Goal: Task Accomplishment & Management: Use online tool/utility

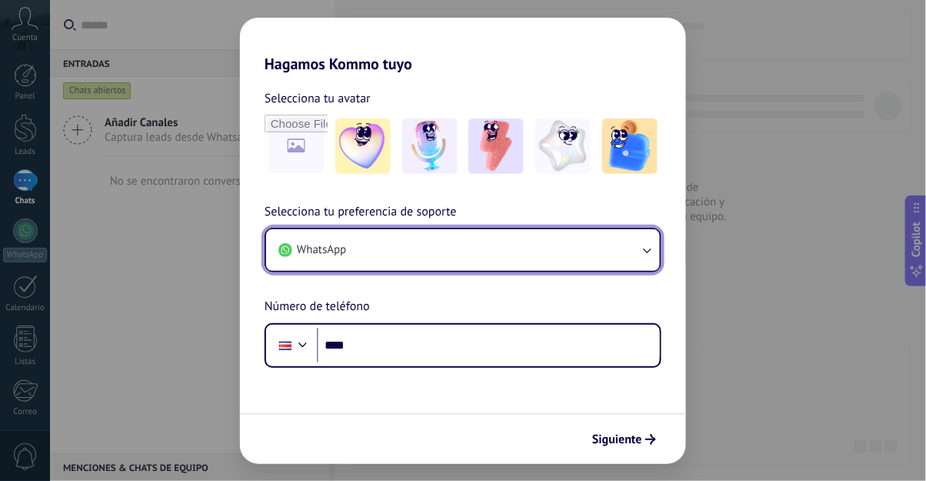
click at [594, 251] on button "WhatsApp" at bounding box center [463, 250] width 394 height 42
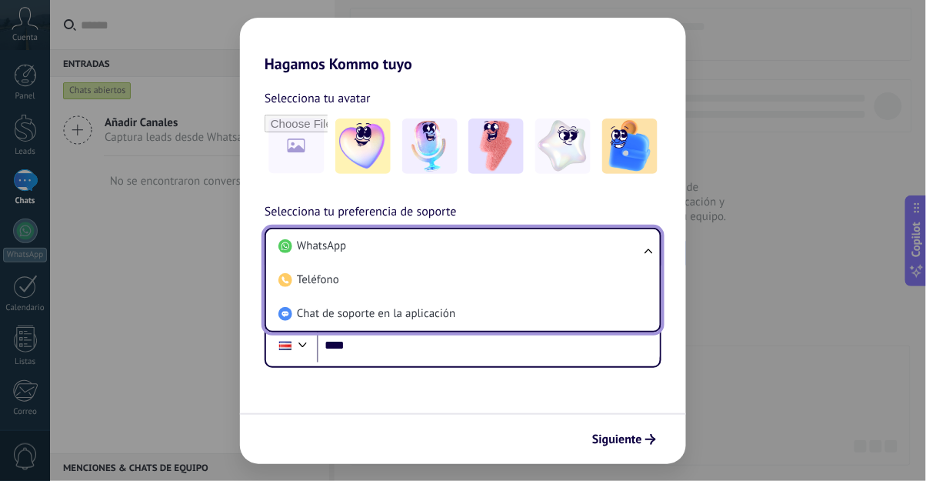
click at [615, 251] on li "WhatsApp" at bounding box center [459, 246] width 375 height 34
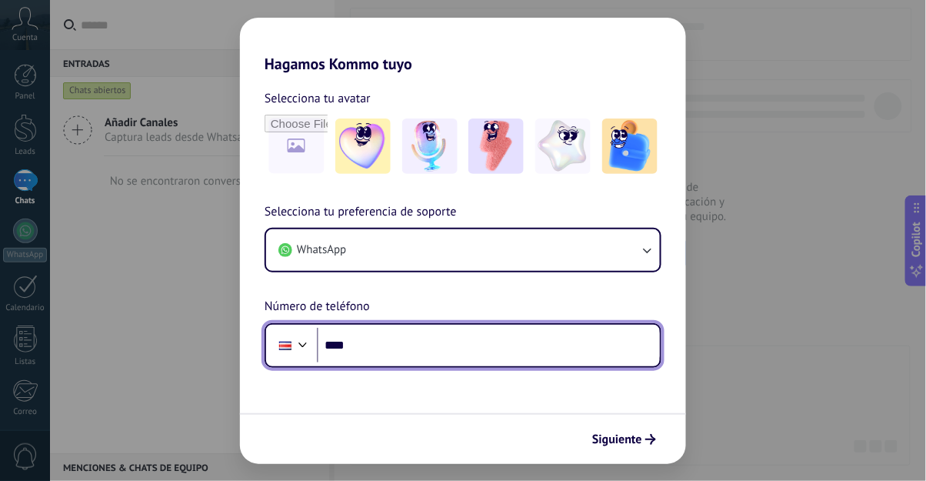
click at [601, 341] on input "****" at bounding box center [488, 345] width 343 height 35
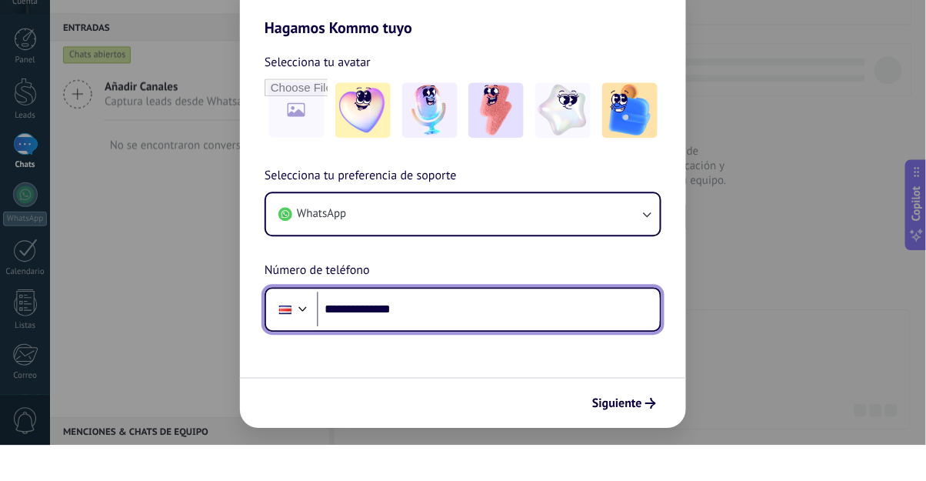
type input "**********"
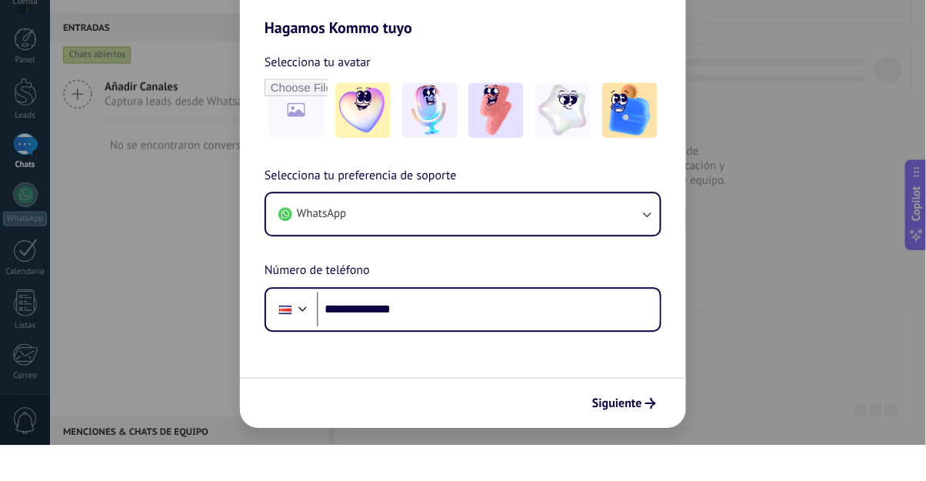
click at [626, 441] on span "Siguiente" at bounding box center [617, 439] width 50 height 11
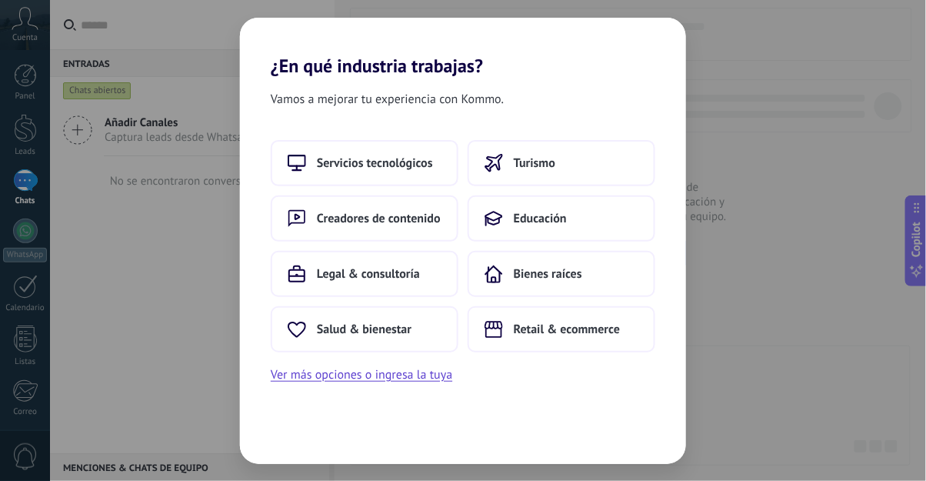
click at [431, 340] on button "Salud & bienestar" at bounding box center [365, 329] width 188 height 46
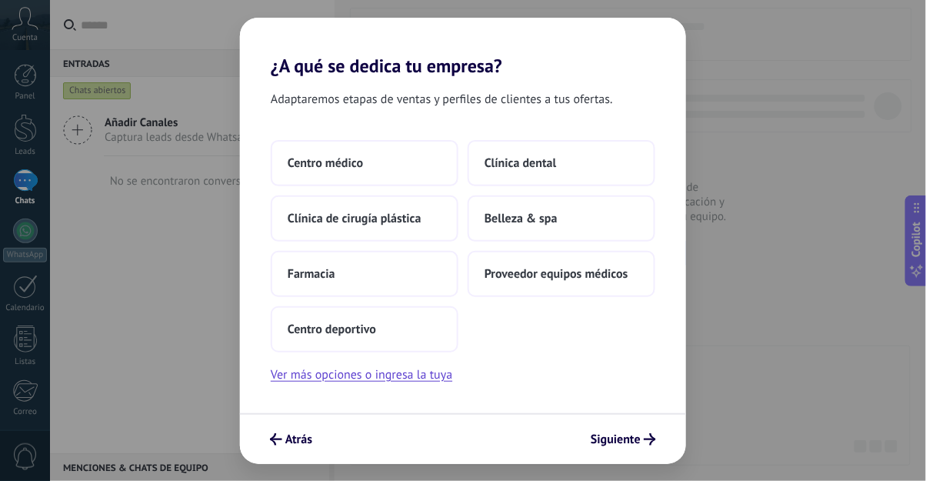
click at [438, 377] on button "Ver más opciones o ingresa la tuya" at bounding box center [361, 374] width 181 height 20
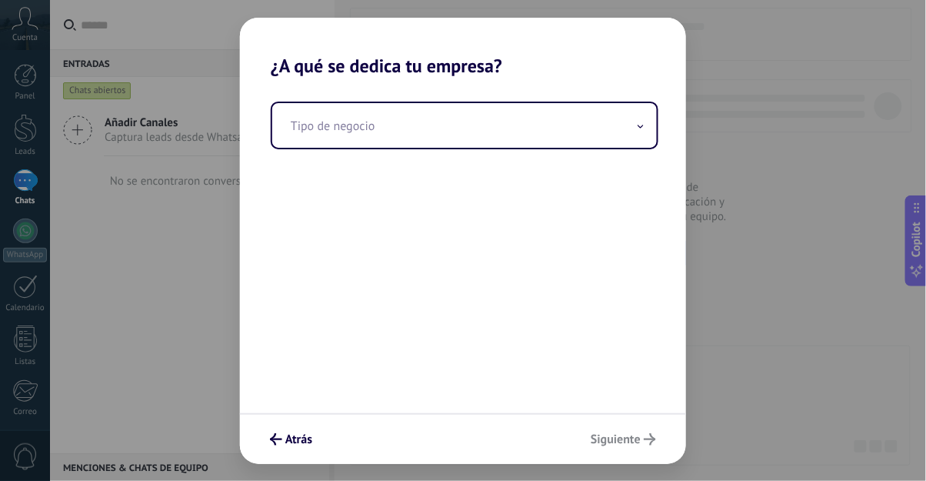
click at [570, 134] on input "text" at bounding box center [464, 125] width 384 height 45
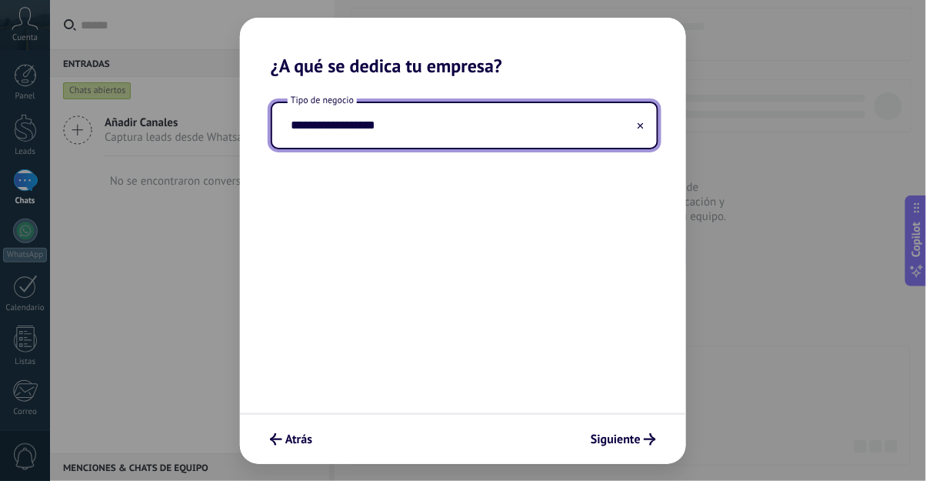
type input "**********"
click at [641, 427] on button "Siguiente" at bounding box center [623, 439] width 79 height 26
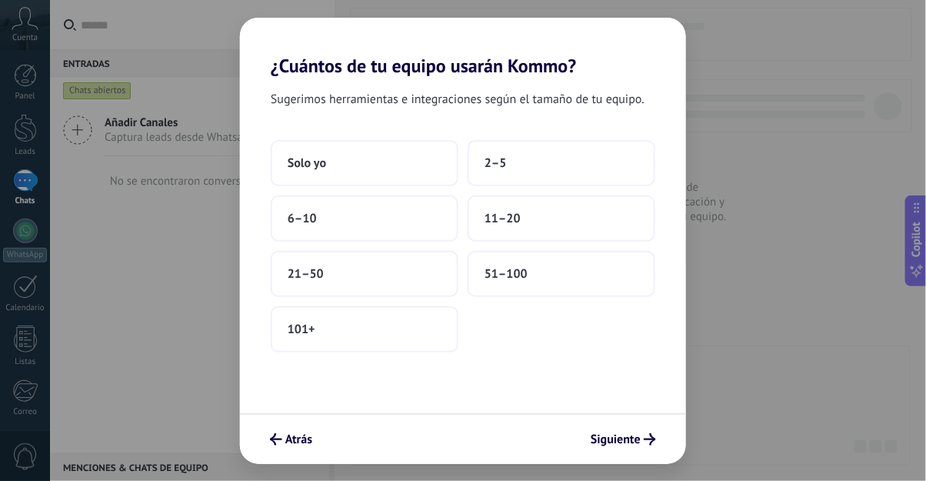
click at [576, 168] on button "2–5" at bounding box center [561, 163] width 188 height 46
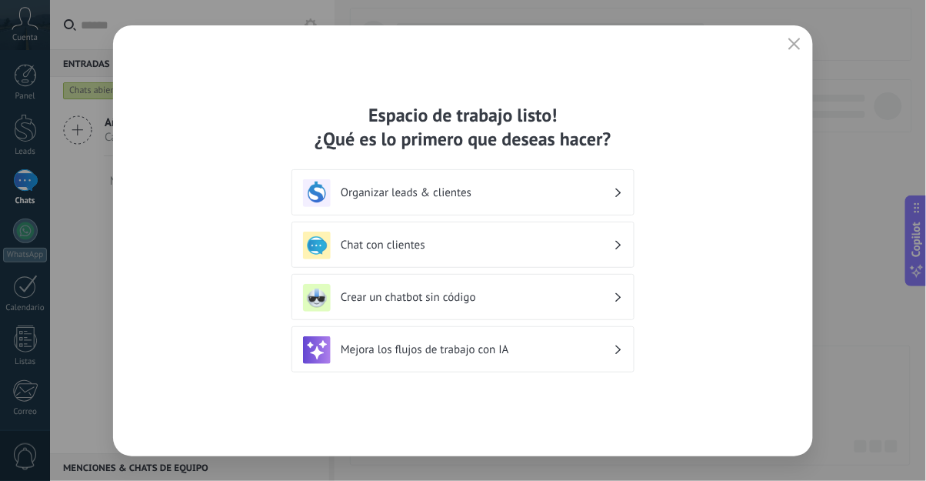
click at [796, 42] on use "button" at bounding box center [795, 44] width 12 height 12
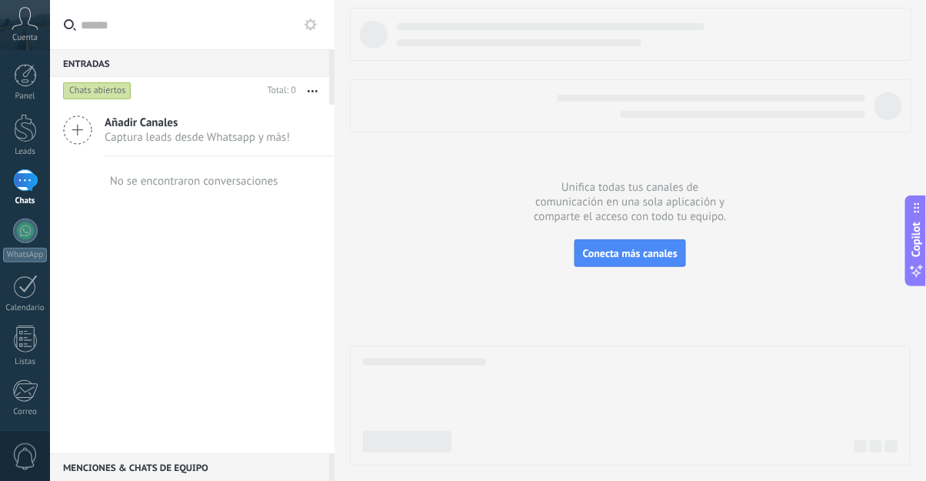
scroll to position [158, 0]
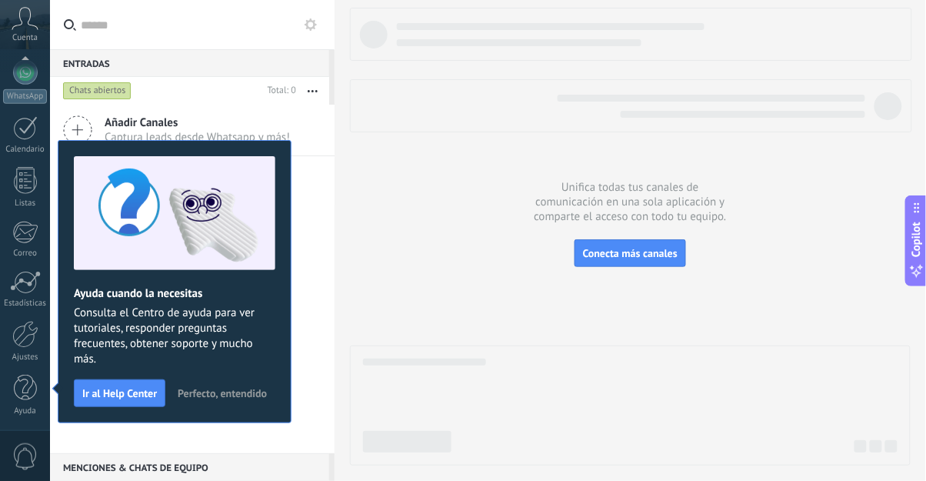
click at [215, 394] on span "Perfecto, entendido" at bounding box center [222, 392] width 89 height 11
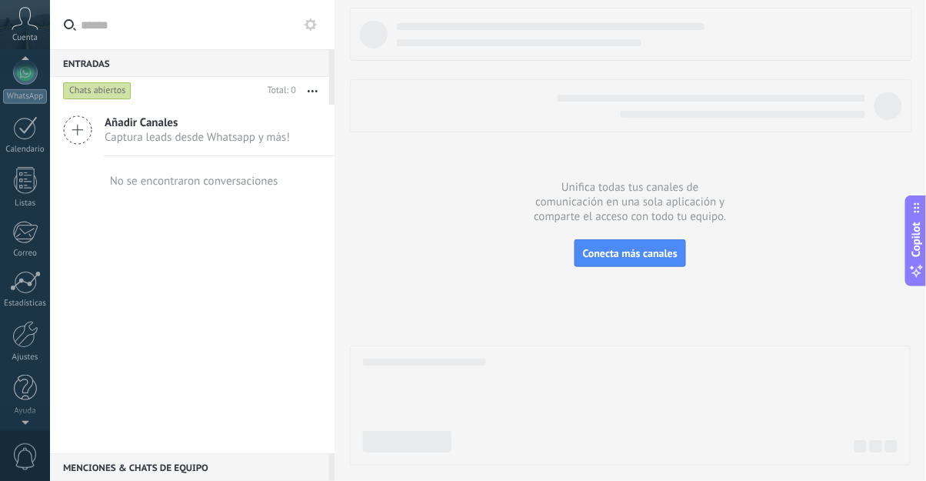
scroll to position [0, 0]
click at [30, 232] on div at bounding box center [25, 230] width 25 height 25
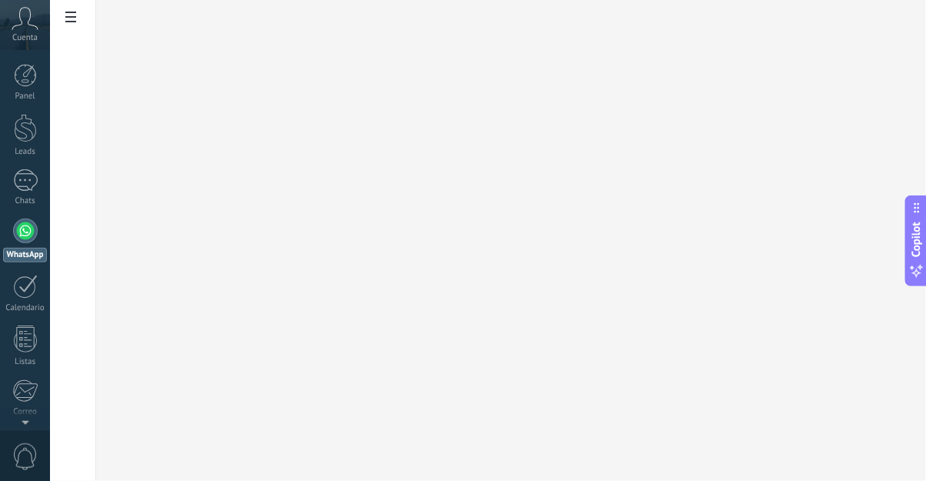
click at [153, 137] on div at bounding box center [511, 239] width 830 height 481
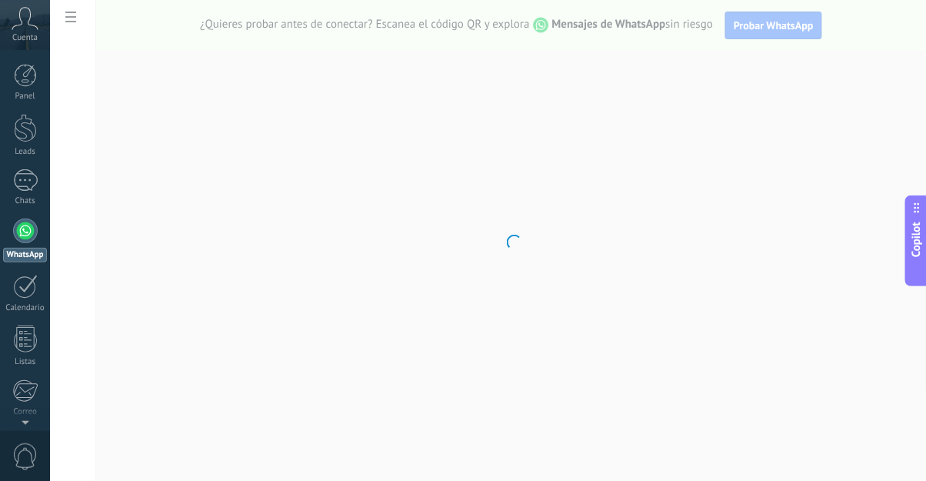
click at [10, 198] on div "Chats" at bounding box center [25, 201] width 45 height 10
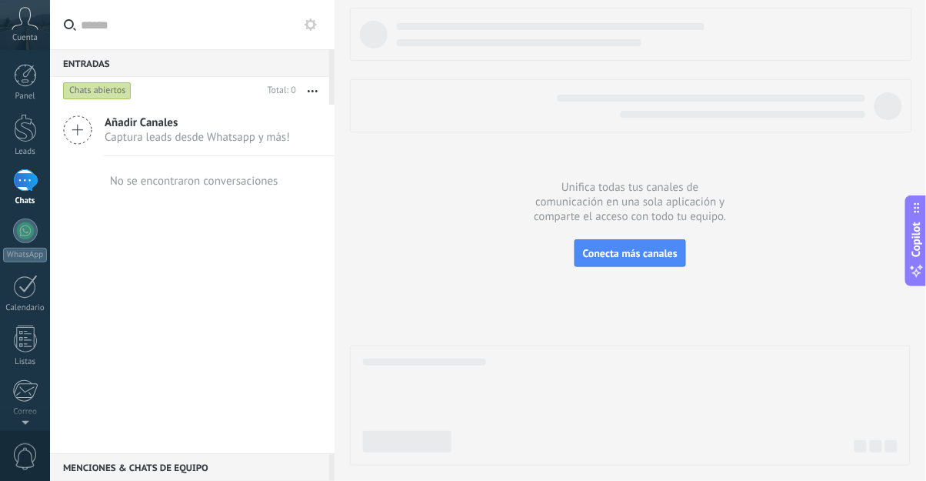
click at [14, 139] on div at bounding box center [25, 128] width 23 height 28
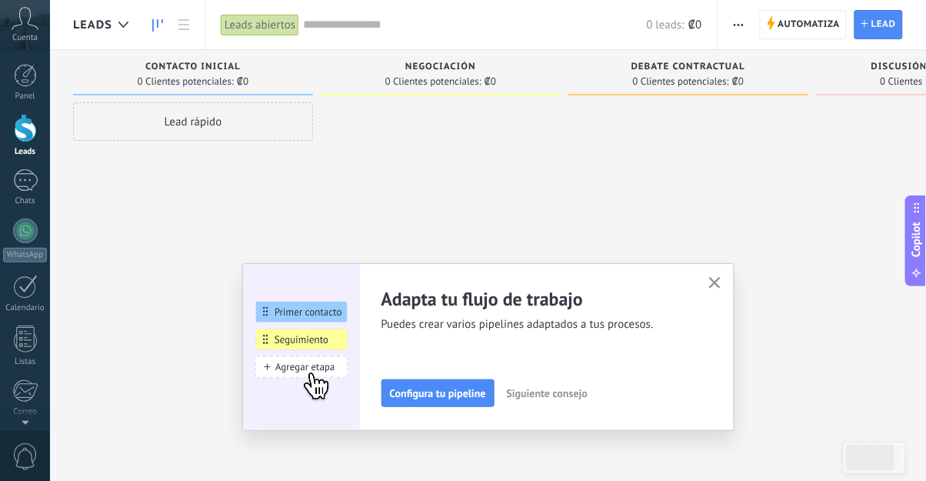
click at [719, 277] on icon "button" at bounding box center [715, 283] width 12 height 12
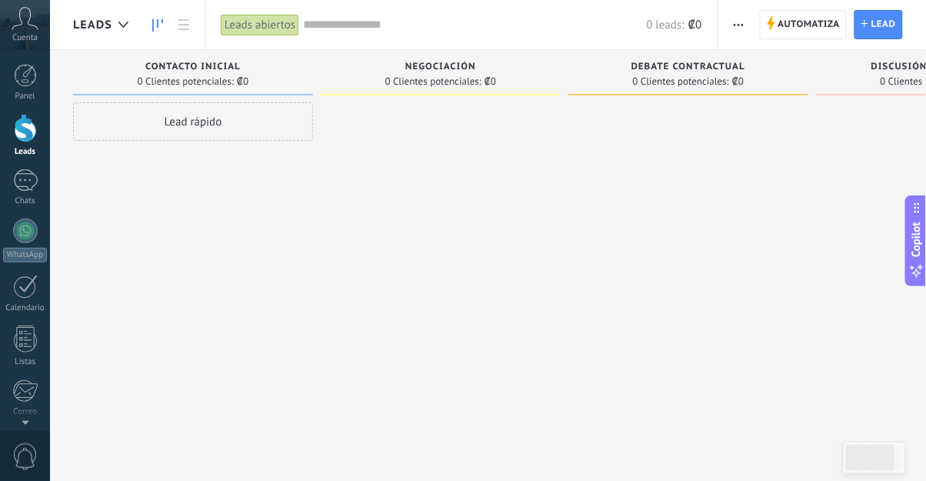
click at [21, 179] on div at bounding box center [25, 180] width 25 height 22
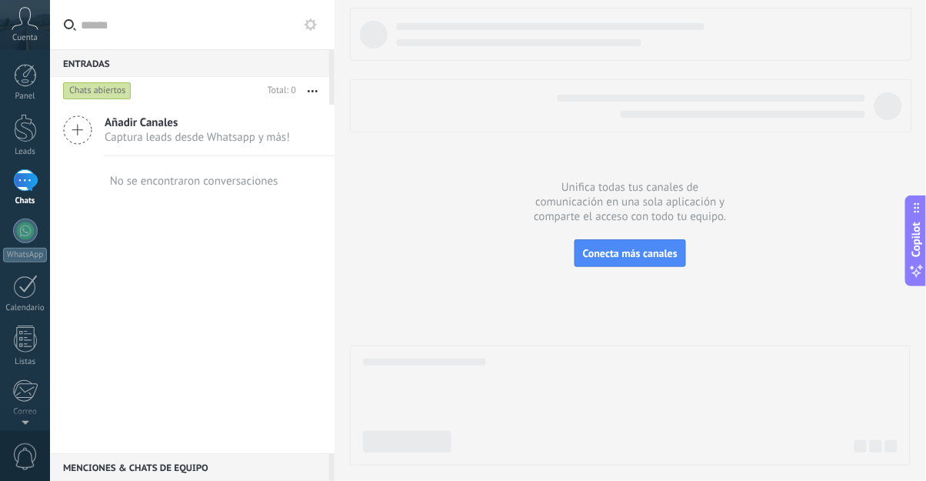
click at [14, 128] on div at bounding box center [25, 128] width 23 height 28
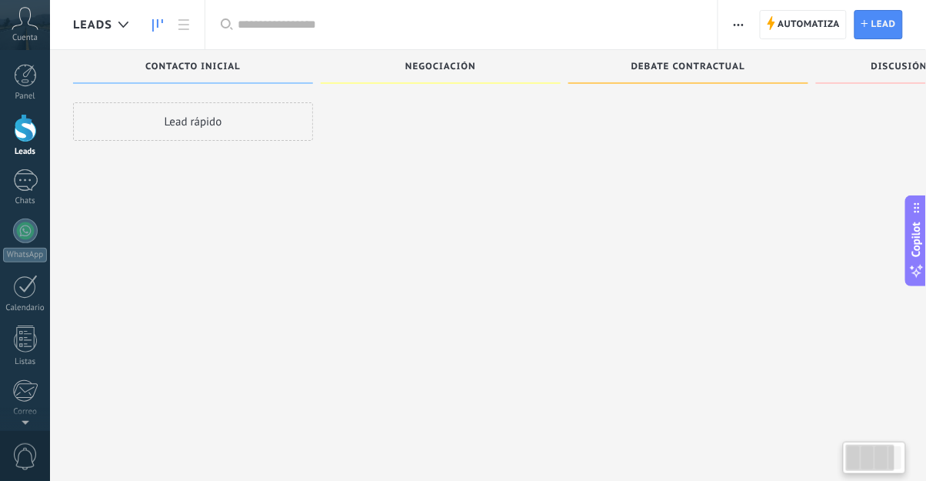
click at [21, 83] on div at bounding box center [25, 75] width 23 height 23
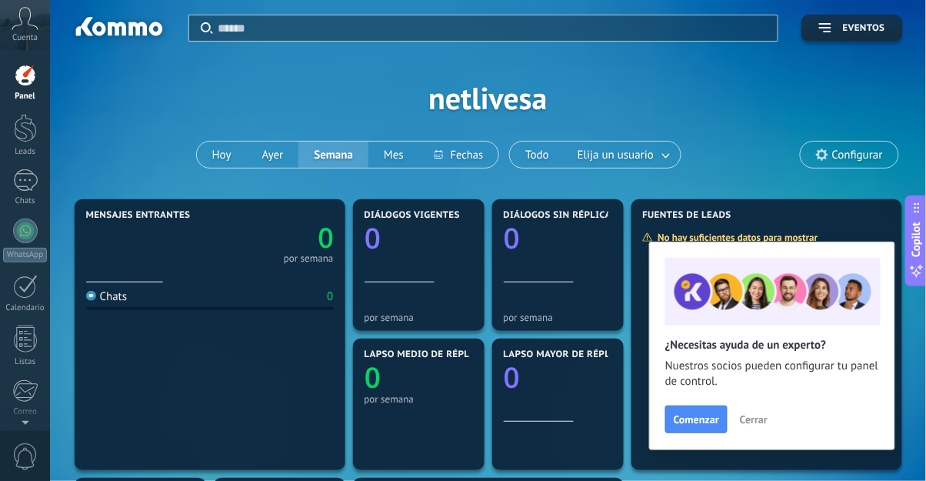
click at [751, 417] on span "Cerrar" at bounding box center [754, 419] width 28 height 11
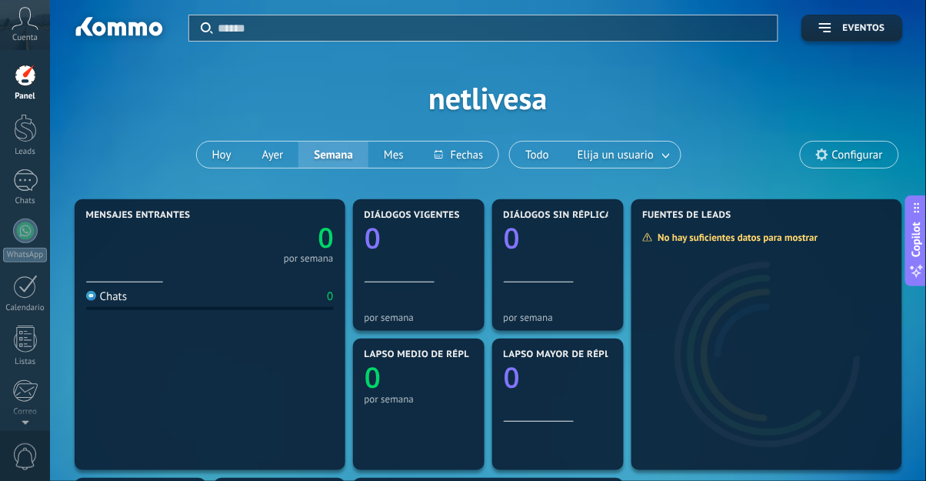
click at [18, 340] on div at bounding box center [25, 338] width 23 height 27
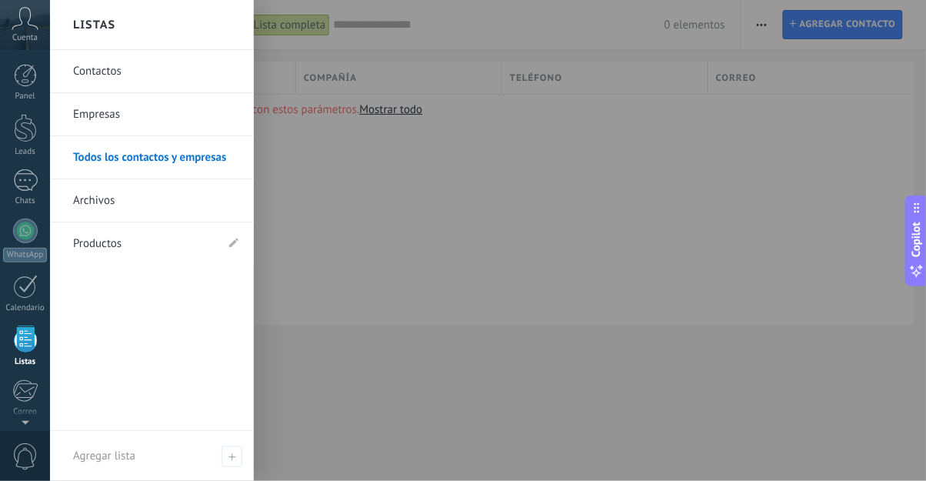
click at [25, 390] on div at bounding box center [24, 390] width 25 height 23
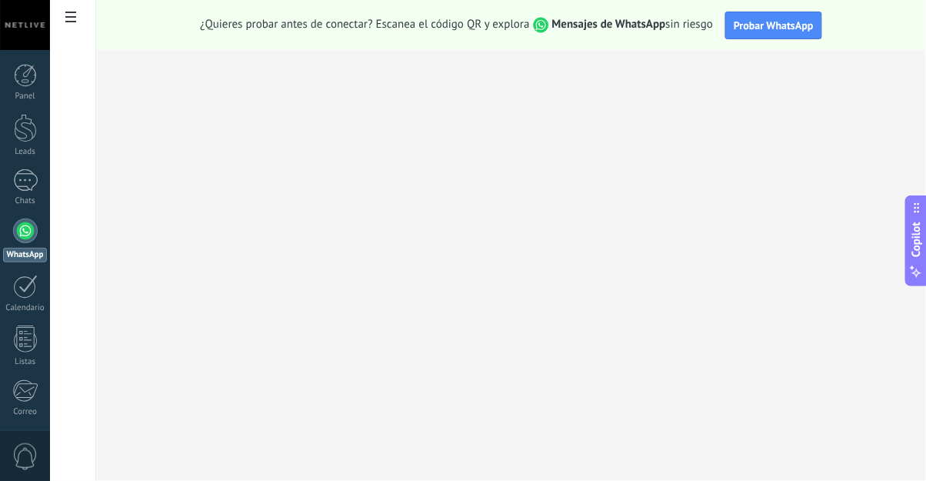
click at [800, 21] on span "Probar WhatsApp" at bounding box center [773, 25] width 80 height 14
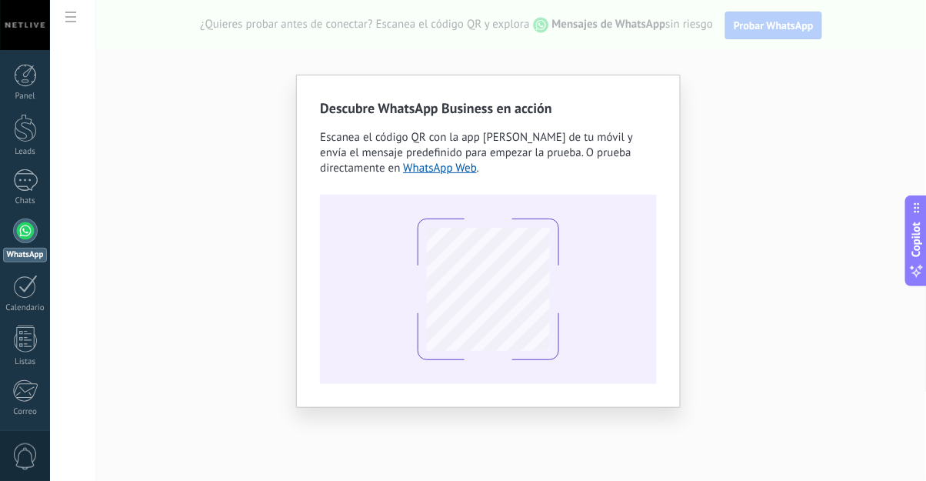
click at [782, 326] on div "Descubre WhatsApp Business en acción Escanea el código QR con la app [PERSON_NA…" at bounding box center [488, 240] width 876 height 481
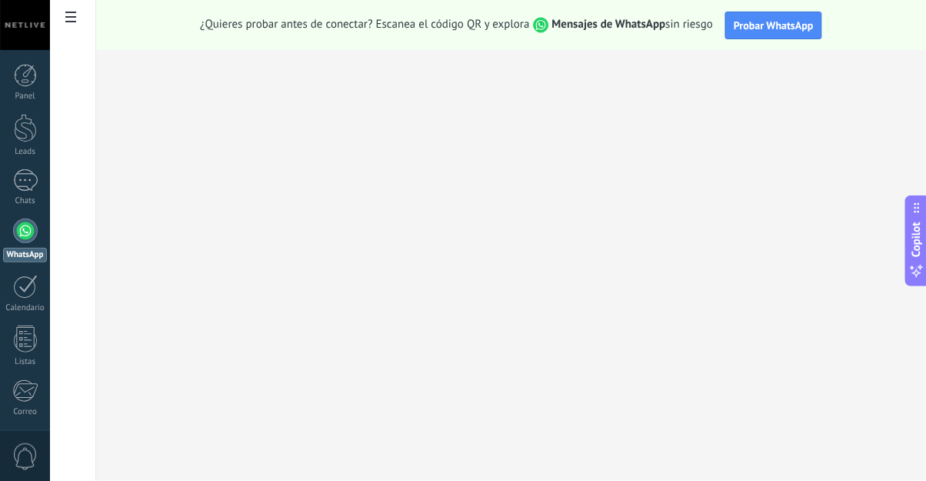
click at [787, 25] on span "Probar WhatsApp" at bounding box center [773, 25] width 80 height 14
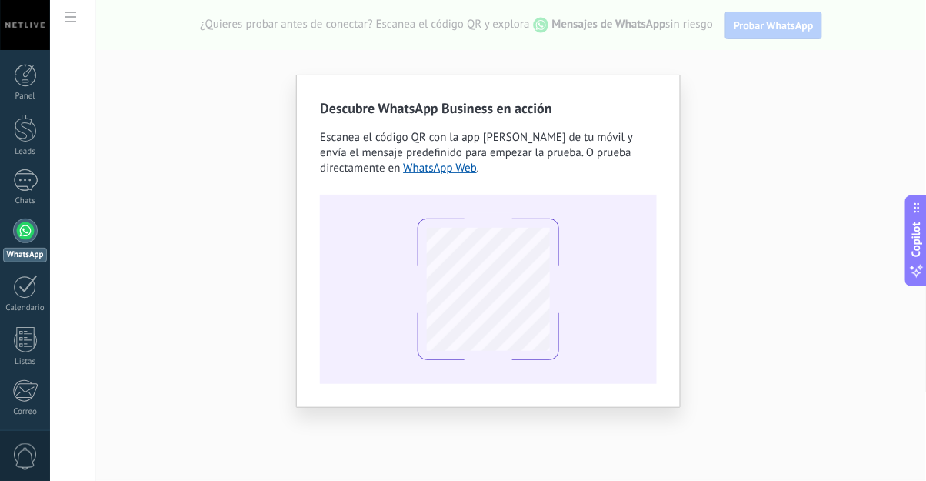
click at [440, 168] on link "WhatsApp Web" at bounding box center [440, 168] width 74 height 15
click at [788, 154] on div "Descubre WhatsApp Business en acción Escanea el código QR con la app de cámara …" at bounding box center [488, 240] width 876 height 481
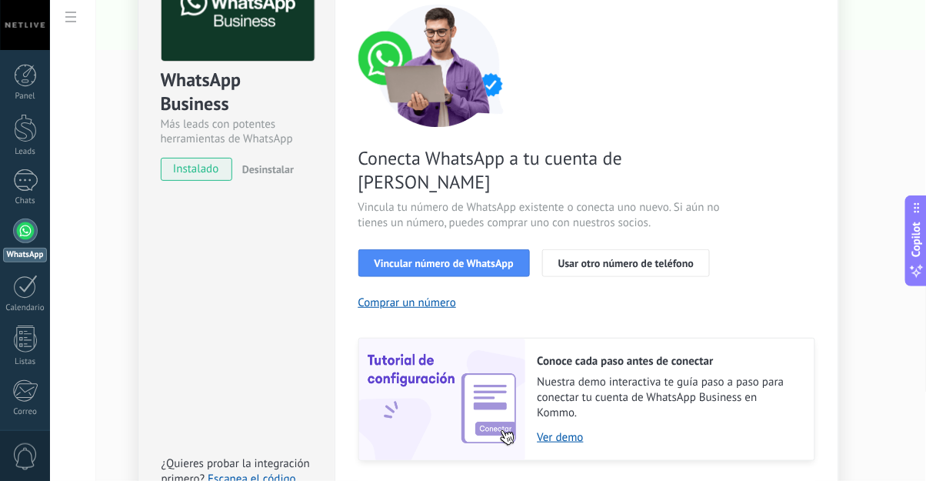
scroll to position [139, 0]
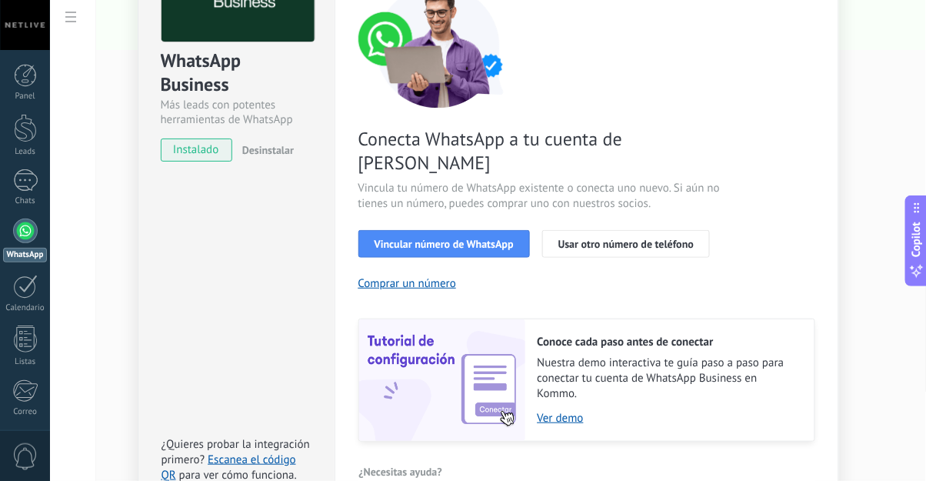
click at [485, 230] on button "Vincular número de WhatsApp" at bounding box center [443, 244] width 171 height 28
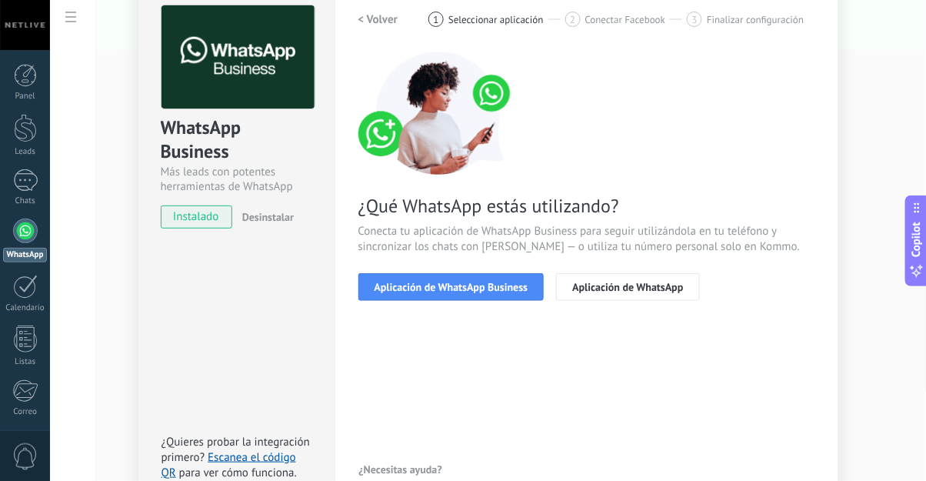
scroll to position [72, 0]
click at [500, 281] on span "Aplicación de WhatsApp Business" at bounding box center [451, 286] width 154 height 11
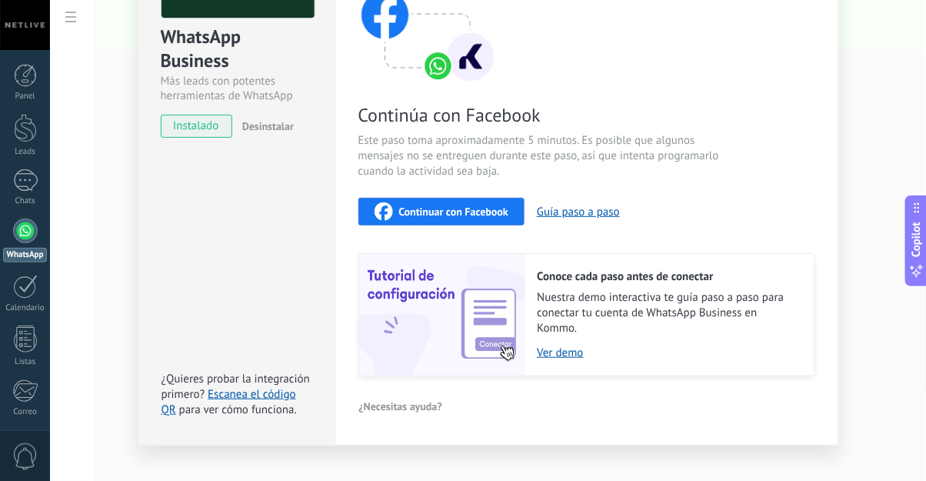
scroll to position [185, 0]
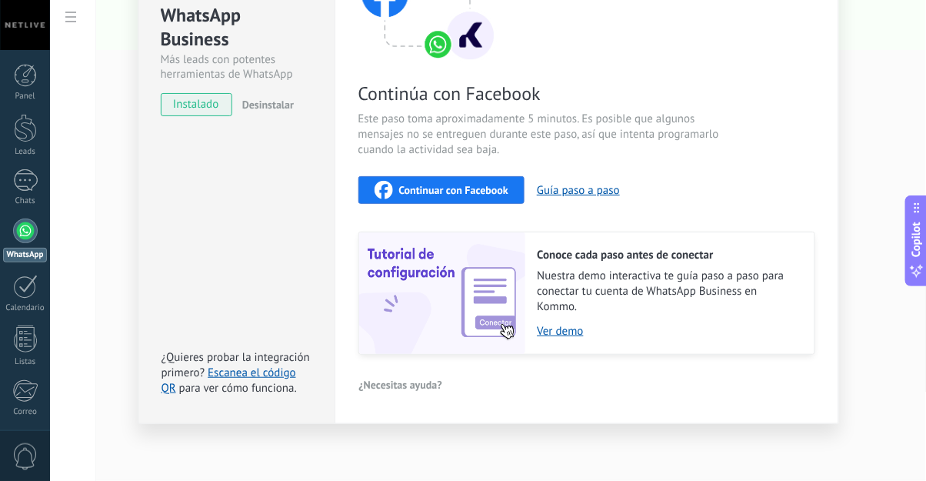
click at [270, 365] on link "Escanea el código QR" at bounding box center [228, 380] width 135 height 30
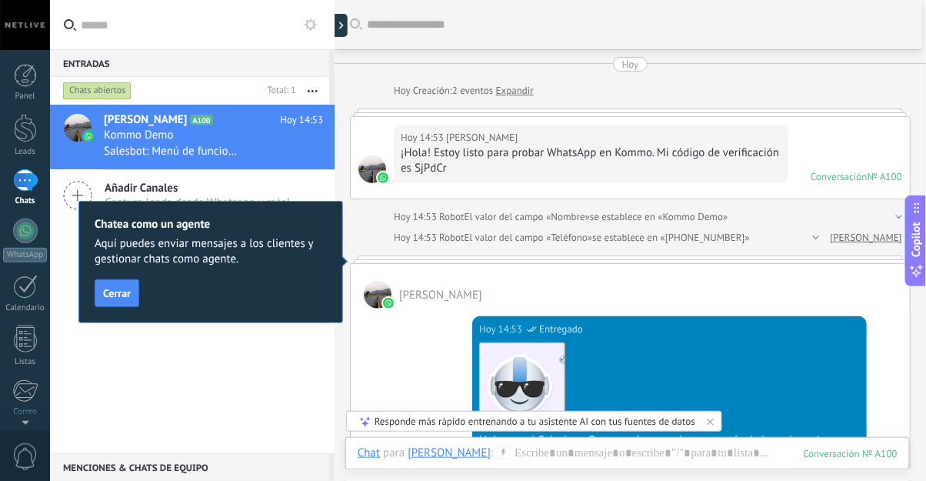
click at [111, 294] on span "Cerrar" at bounding box center [117, 293] width 28 height 11
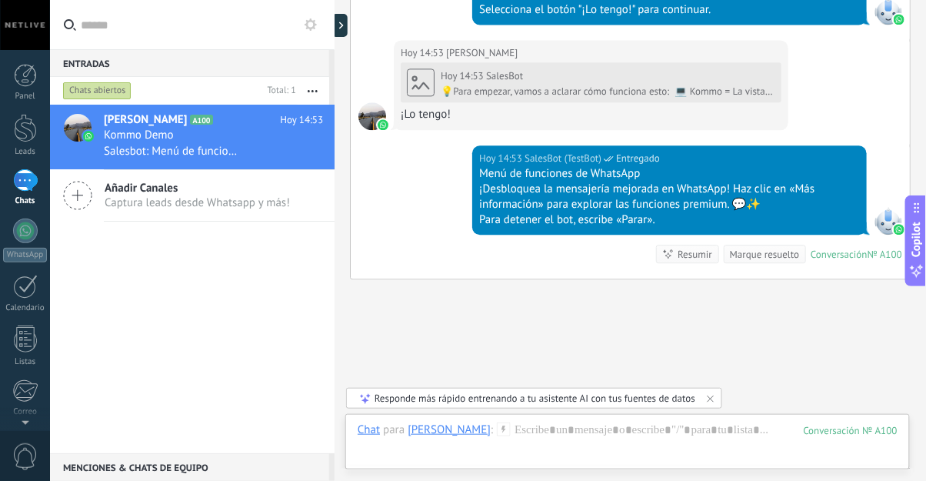
scroll to position [824, 0]
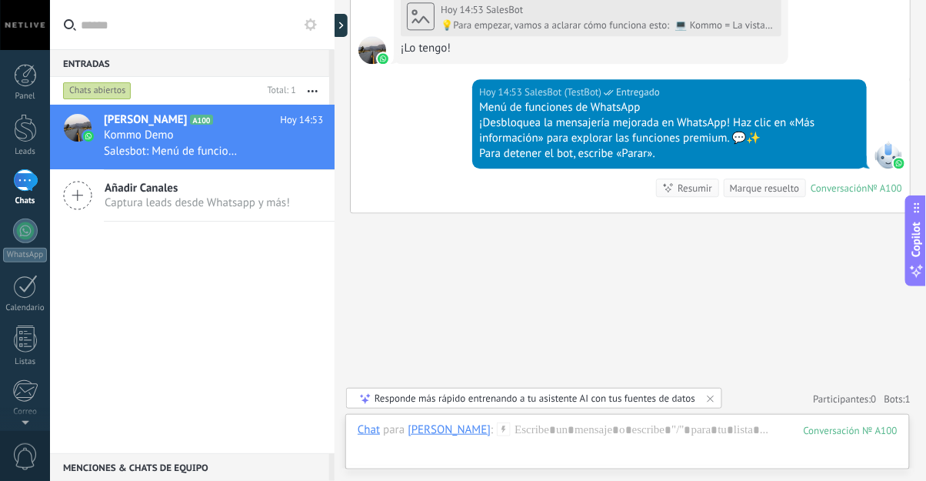
click at [637, 400] on div "Responde más rápido entrenando a tu asistente AI con tus fuentes de datos" at bounding box center [534, 397] width 321 height 13
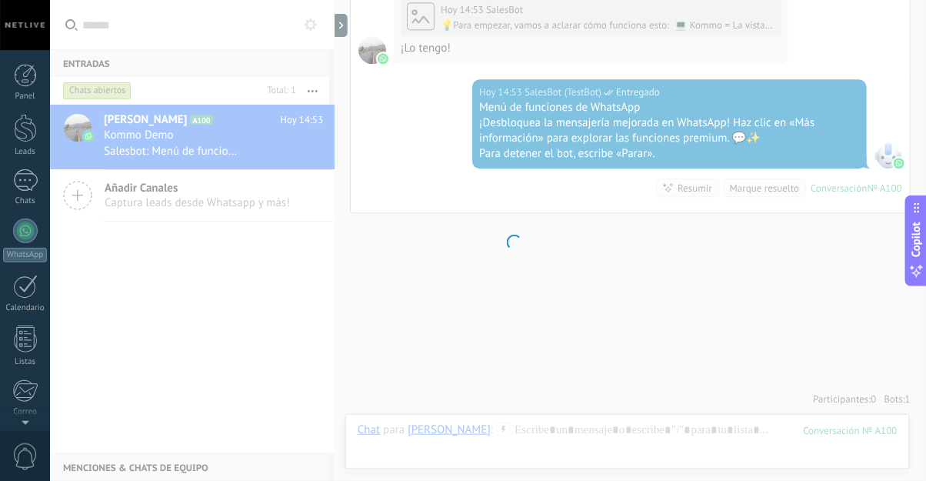
scroll to position [158, 0]
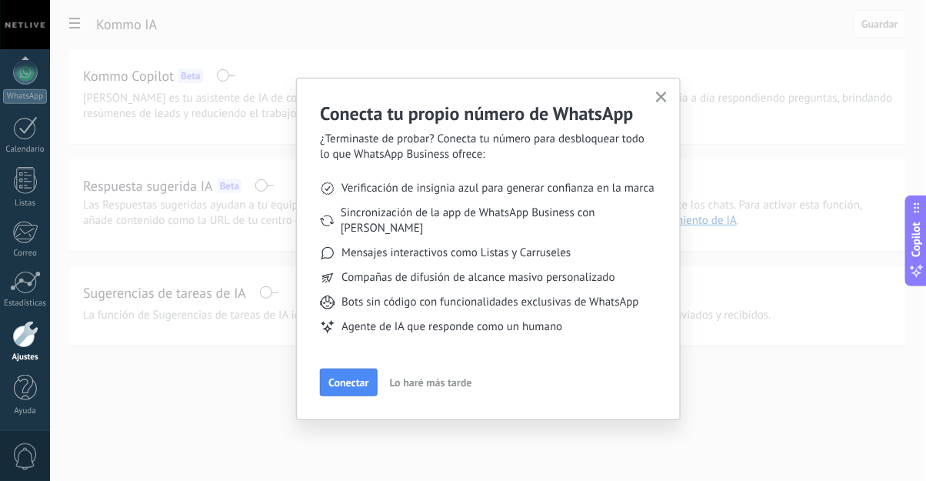
click at [453, 377] on span "Lo haré más tarde" at bounding box center [431, 382] width 82 height 11
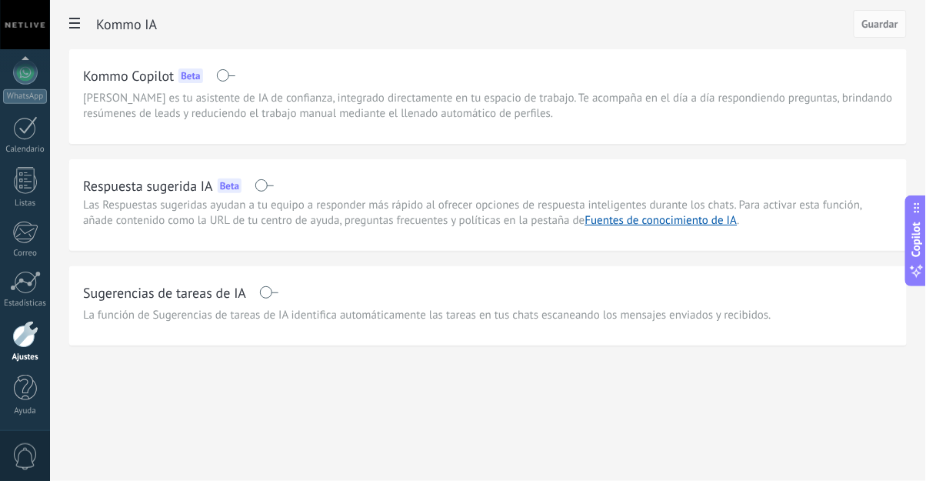
click at [270, 181] on span at bounding box center [263, 185] width 19 height 12
click at [258, 376] on div "Kommo IA Cancelar Guardar Kommo Copilot Beta Kommo Copilot es tu asistente de I…" at bounding box center [488, 205] width 876 height 411
click at [264, 293] on span at bounding box center [268, 292] width 19 height 12
click at [898, 25] on span "Guardar" at bounding box center [880, 23] width 36 height 11
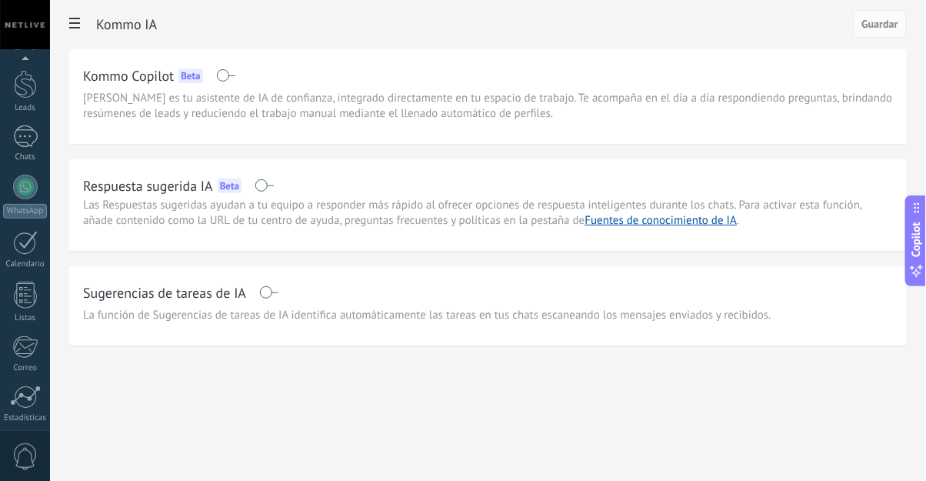
scroll to position [7, 0]
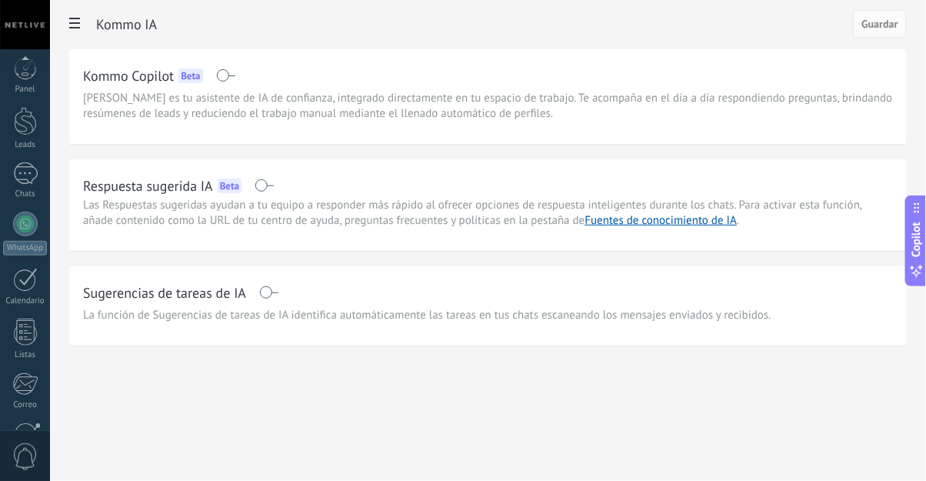
click at [21, 238] on link "WhatsApp" at bounding box center [25, 233] width 50 height 44
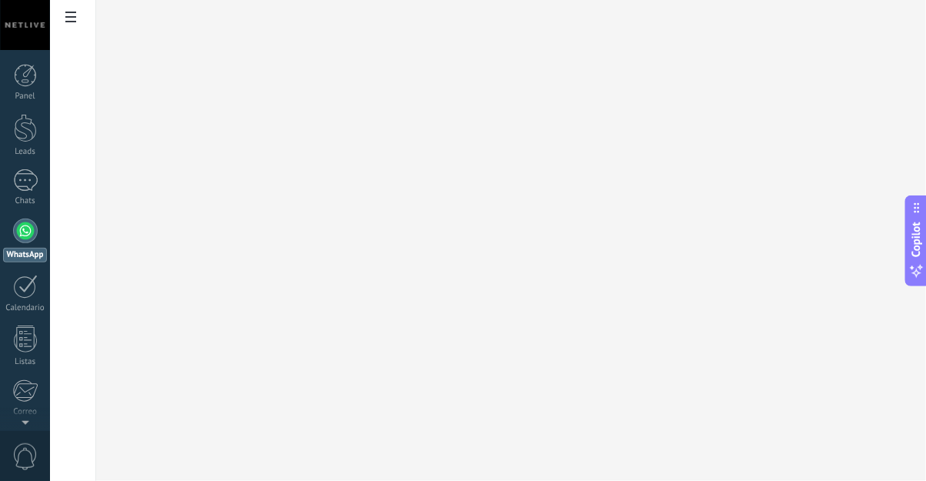
click at [27, 178] on div "1" at bounding box center [25, 180] width 25 height 22
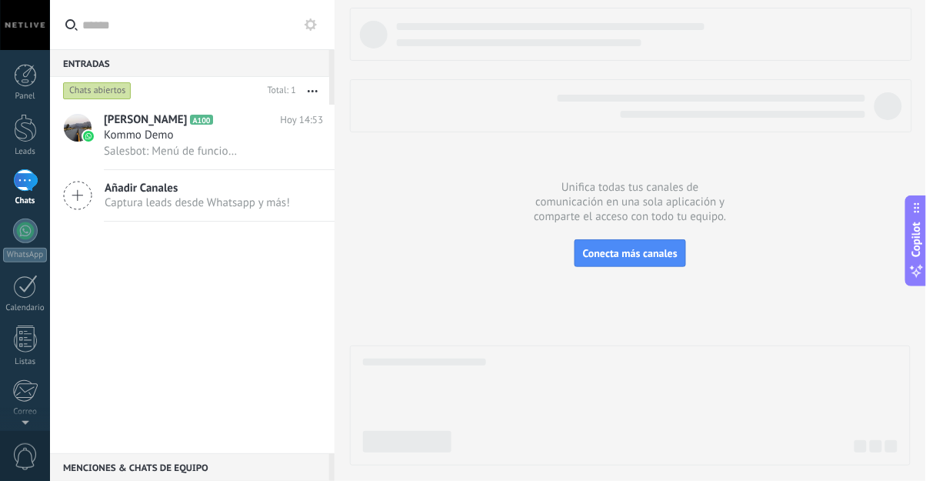
click at [184, 139] on div "Kommo Demo" at bounding box center [213, 135] width 219 height 15
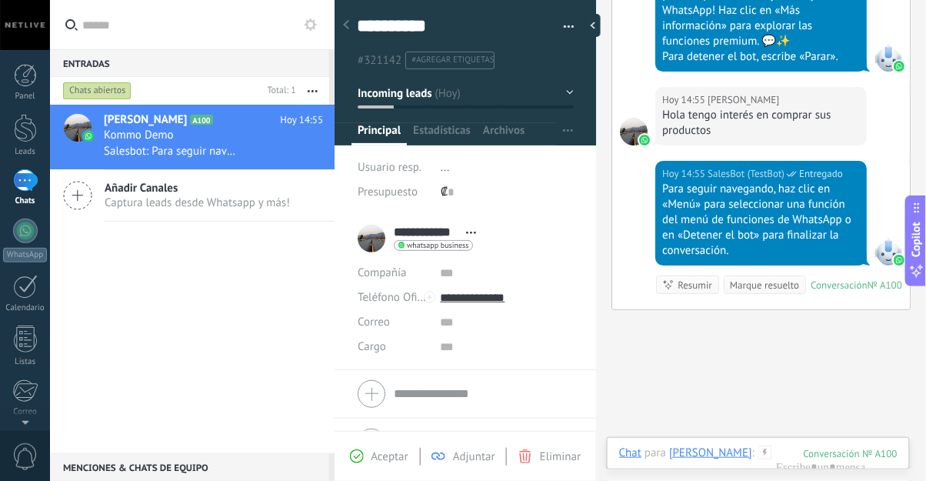
scroll to position [35, 0]
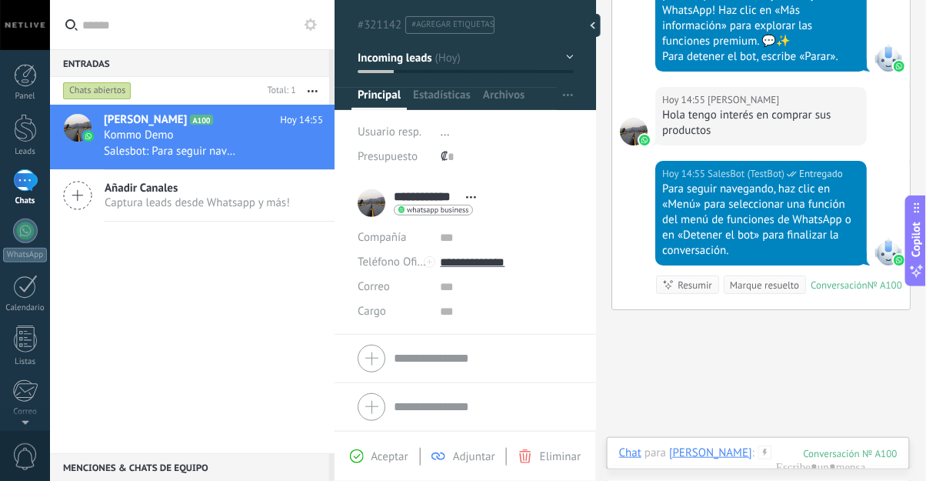
click at [535, 353] on input "text" at bounding box center [483, 358] width 179 height 25
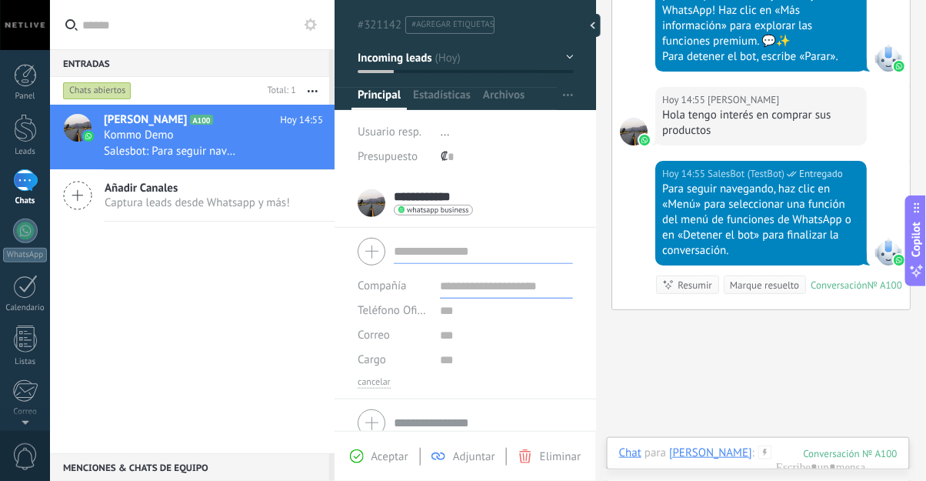
type textarea "**********"
click at [454, 246] on input "text" at bounding box center [483, 251] width 179 height 25
click at [449, 94] on span "Estadísticas" at bounding box center [442, 99] width 58 height 22
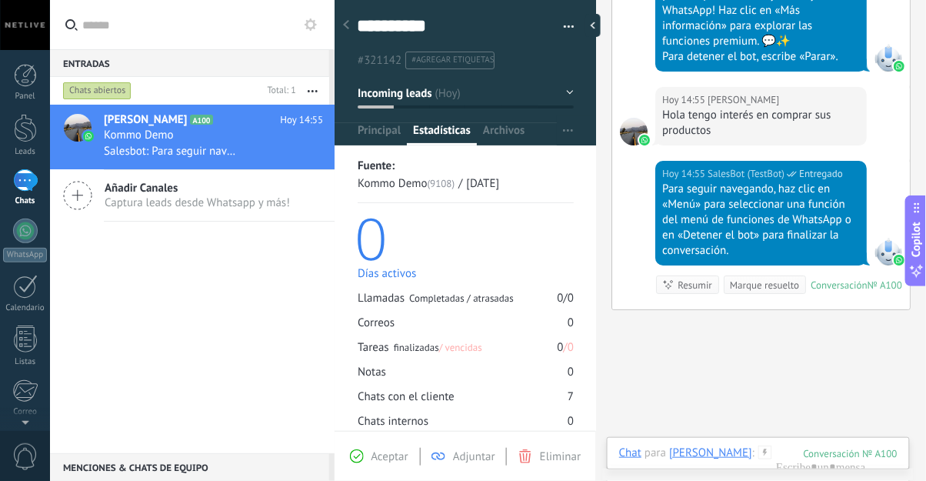
click at [501, 126] on span "Archivos" at bounding box center [504, 134] width 42 height 22
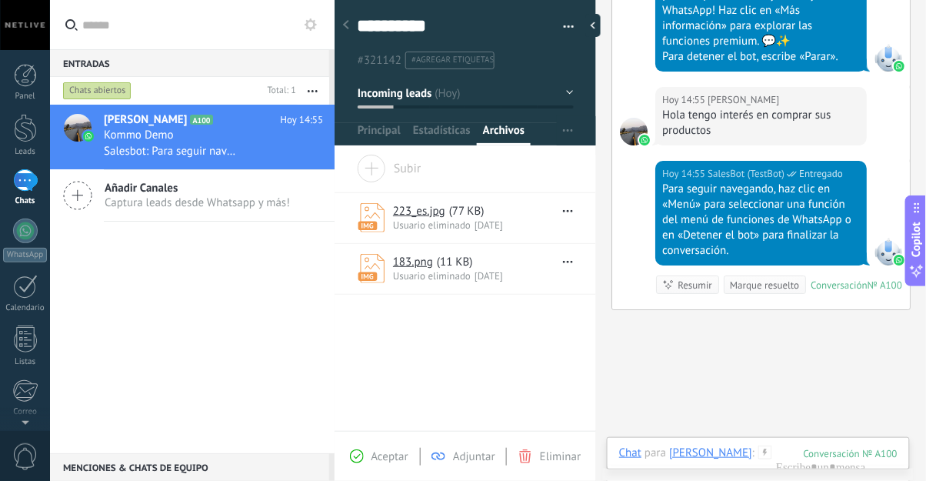
click at [563, 129] on use "button" at bounding box center [568, 130] width 10 height 2
click at [374, 128] on span "Principal" at bounding box center [379, 134] width 43 height 22
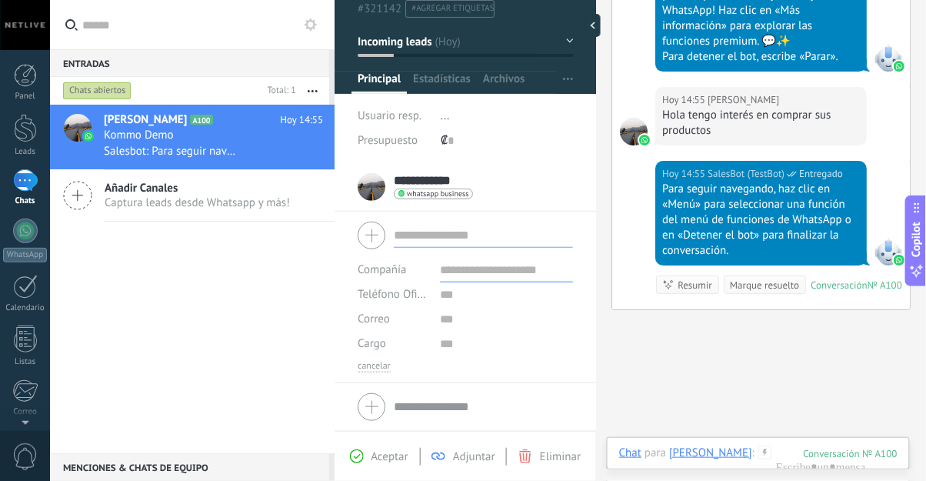
scroll to position [52, 0]
click at [459, 33] on button "Incoming leads" at bounding box center [466, 41] width 216 height 28
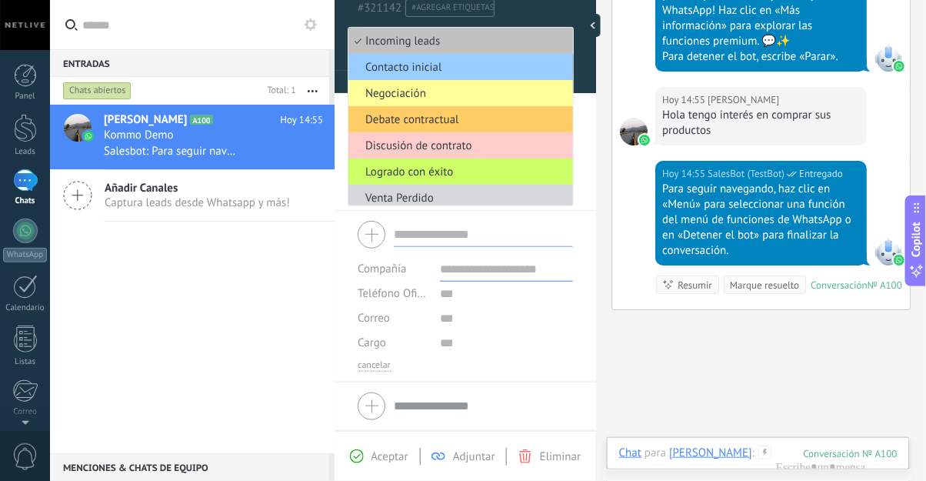
click at [619, 59] on div "Hoy 14:53 SalesBot (TestBot) Entregado Menú de funciones de WhatsApp ¡Desbloque…" at bounding box center [761, 19] width 298 height 135
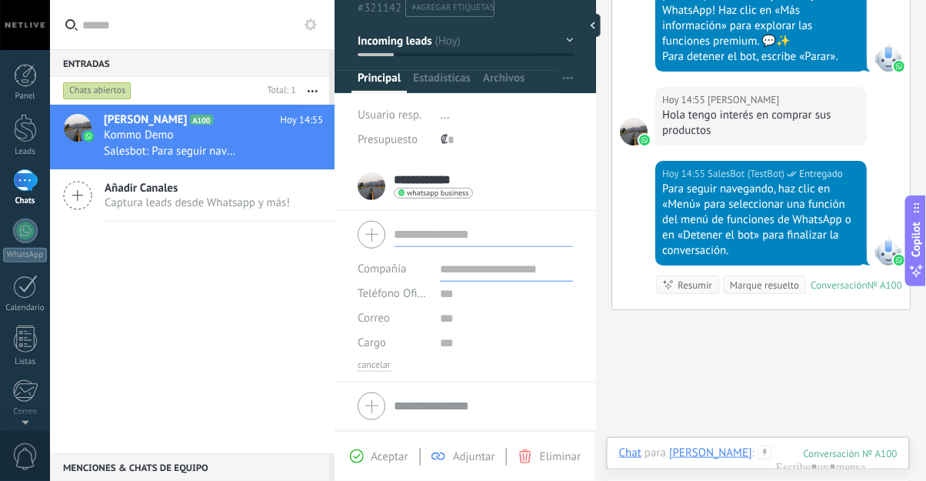
click at [653, 453] on span "para" at bounding box center [655, 452] width 22 height 15
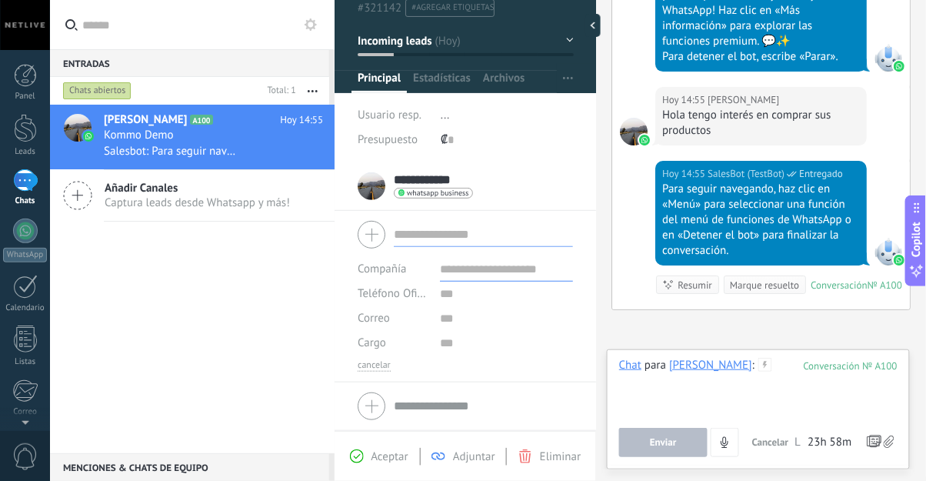
click at [698, 382] on div at bounding box center [758, 387] width 278 height 58
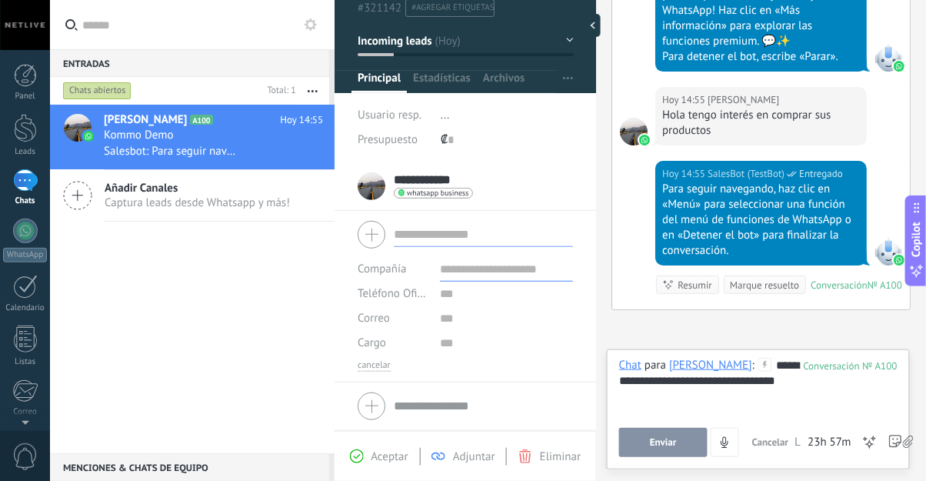
click at [866, 439] on icon at bounding box center [869, 441] width 15 height 15
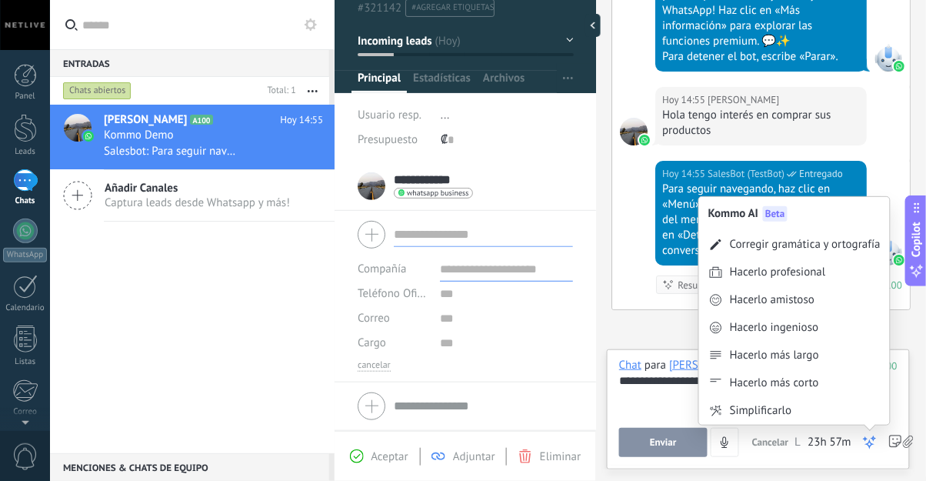
click at [832, 331] on div "Hacerlo ingenioso" at bounding box center [794, 328] width 191 height 28
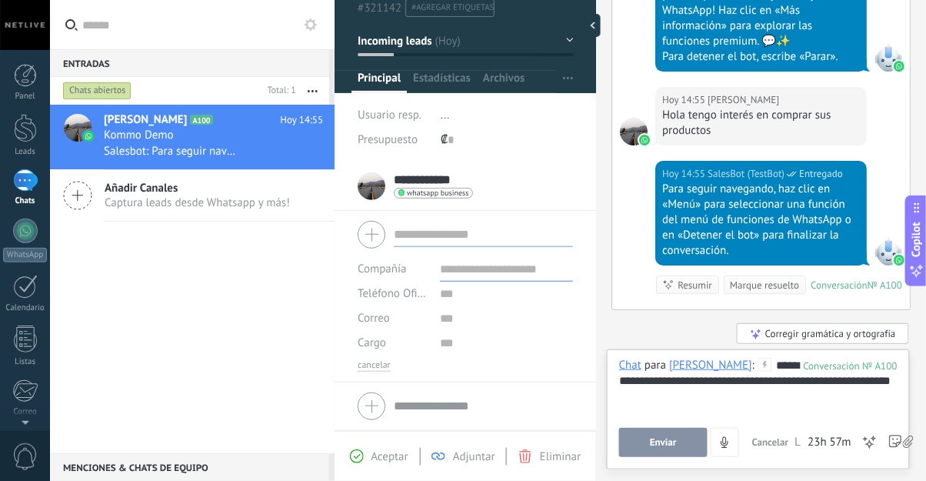
click at [866, 440] on icon at bounding box center [869, 441] width 15 height 15
click at [866, 442] on icon at bounding box center [869, 441] width 15 height 15
click at [846, 407] on div "**********" at bounding box center [758, 387] width 279 height 58
click at [865, 446] on icon at bounding box center [869, 441] width 15 height 15
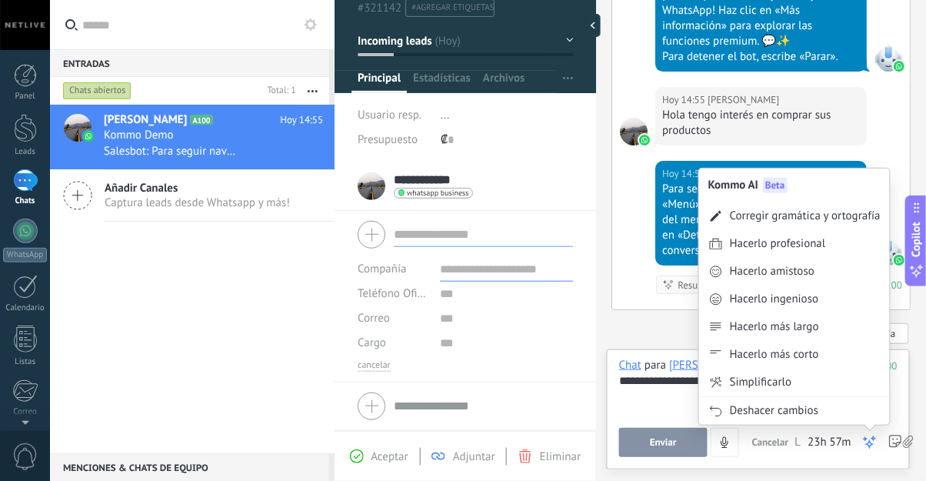
click at [836, 245] on div "Hacerlo profesional" at bounding box center [794, 244] width 191 height 28
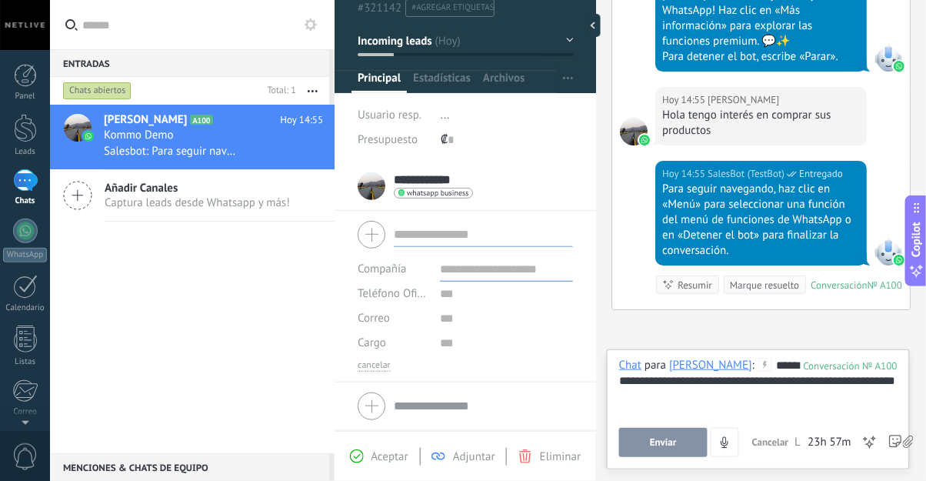
click at [865, 441] on use at bounding box center [869, 442] width 11 height 11
click at [841, 394] on div "**********" at bounding box center [758, 387] width 279 height 58
click at [863, 444] on icon at bounding box center [869, 441] width 15 height 15
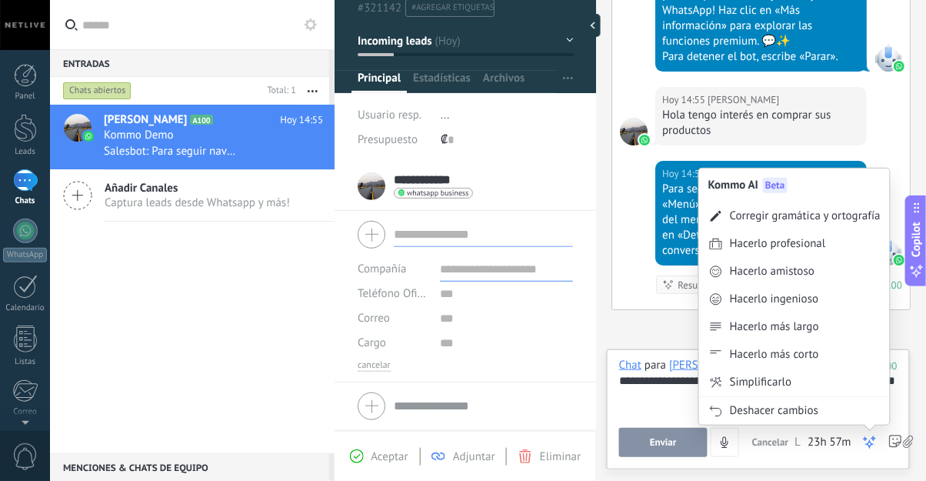
click at [836, 384] on div "Simplificarlo" at bounding box center [794, 382] width 191 height 28
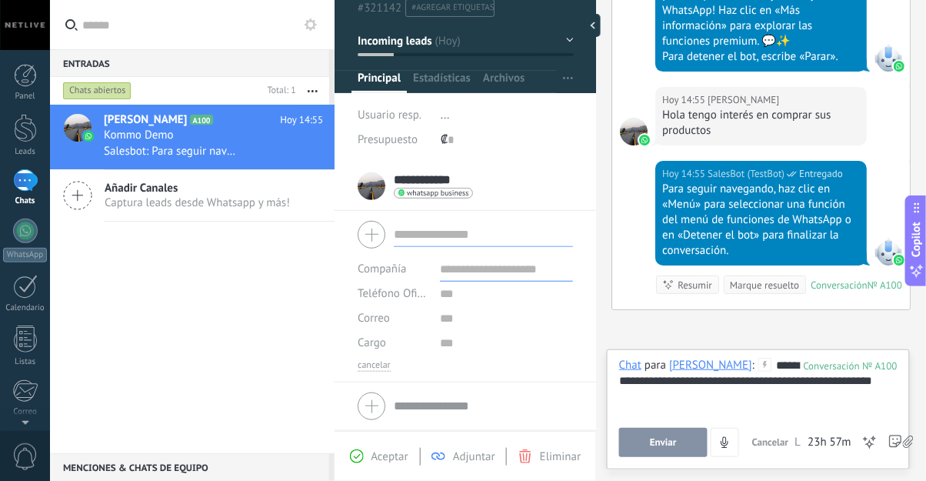
click at [888, 387] on div "**********" at bounding box center [758, 387] width 279 height 58
click at [687, 436] on button "Enviar" at bounding box center [663, 441] width 88 height 29
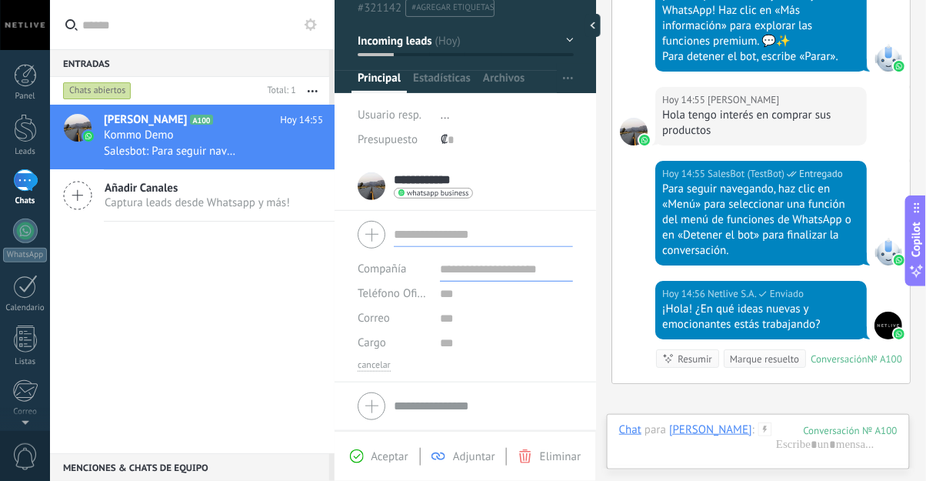
scroll to position [1259, 0]
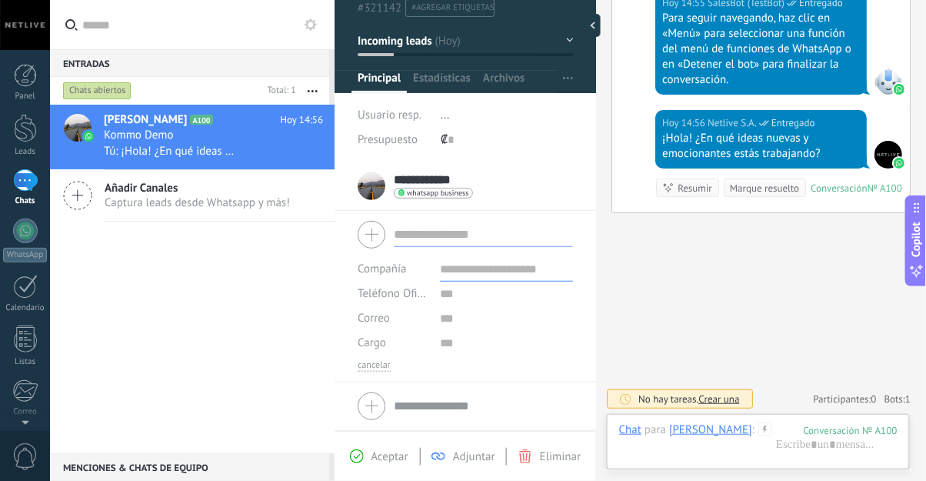
click at [687, 181] on div "Resumir" at bounding box center [694, 188] width 35 height 15
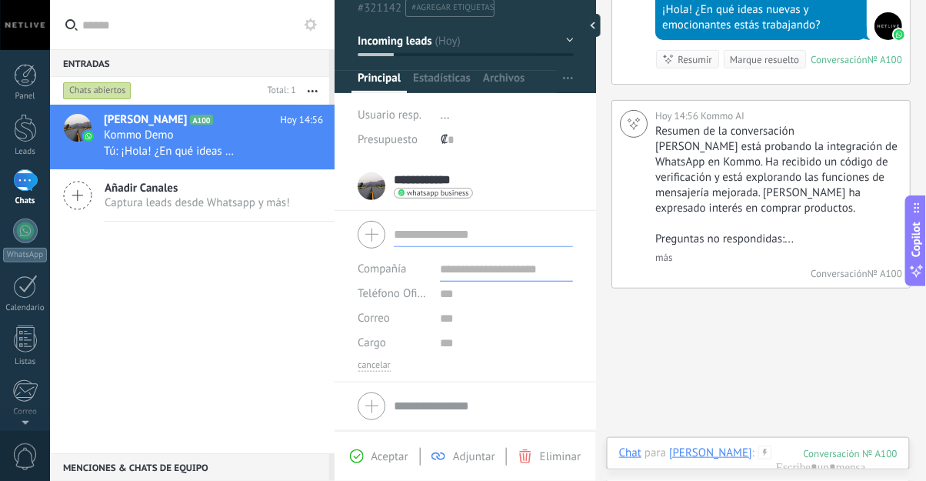
scroll to position [1388, 0]
click at [670, 253] on link "más" at bounding box center [663, 256] width 17 height 13
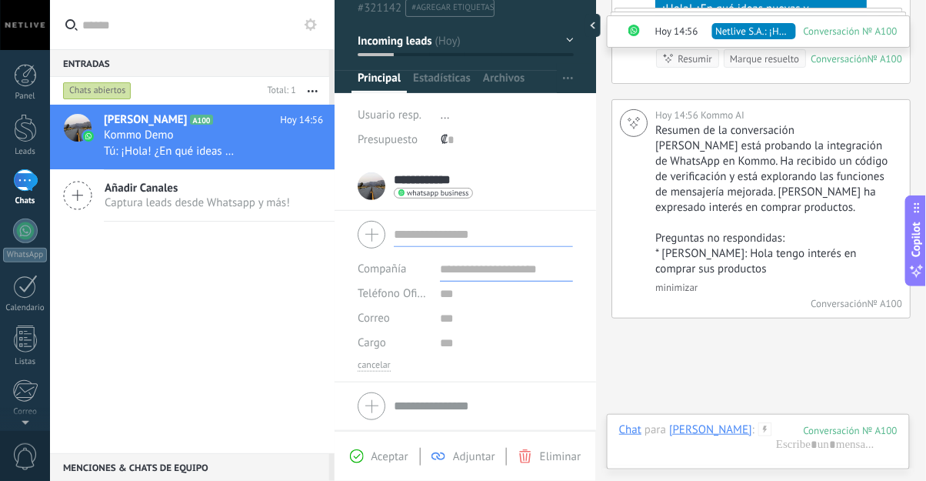
scroll to position [1492, 0]
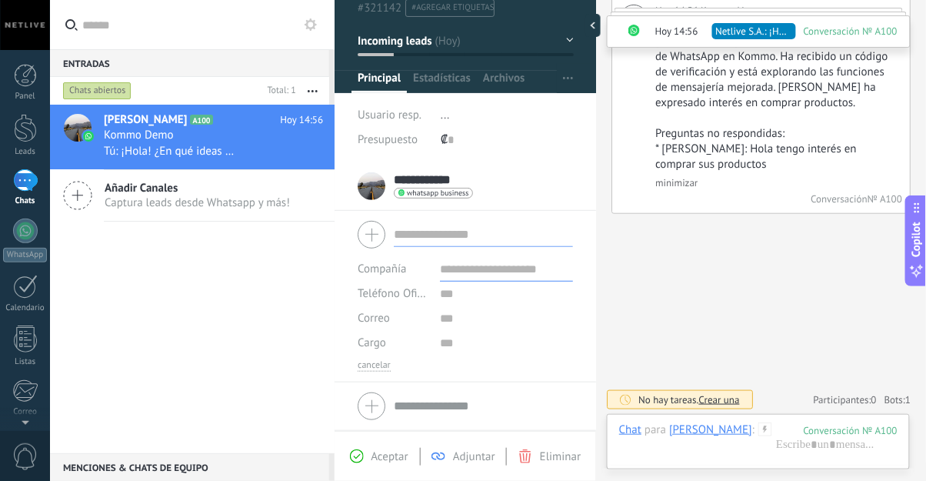
click at [668, 397] on div "No hay tareas. Crear una" at bounding box center [688, 399] width 101 height 13
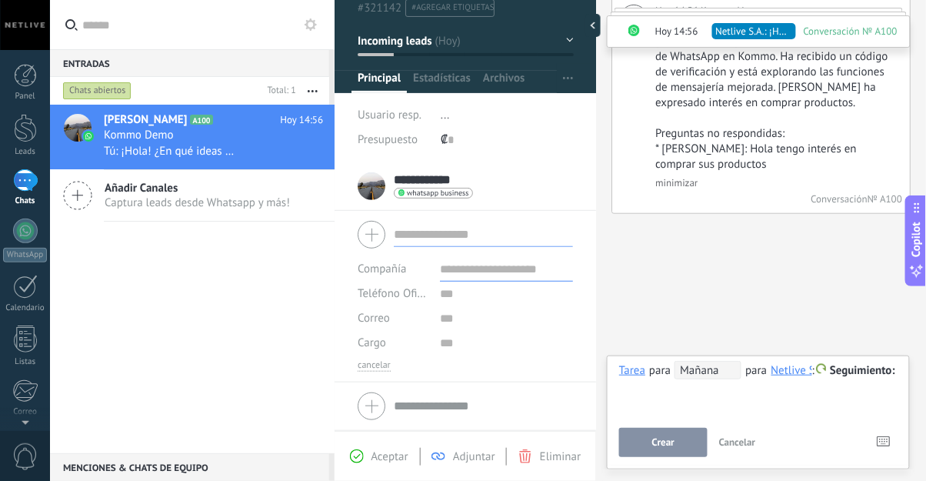
scroll to position [0, 4]
click at [742, 444] on span "Cancelar" at bounding box center [737, 441] width 37 height 13
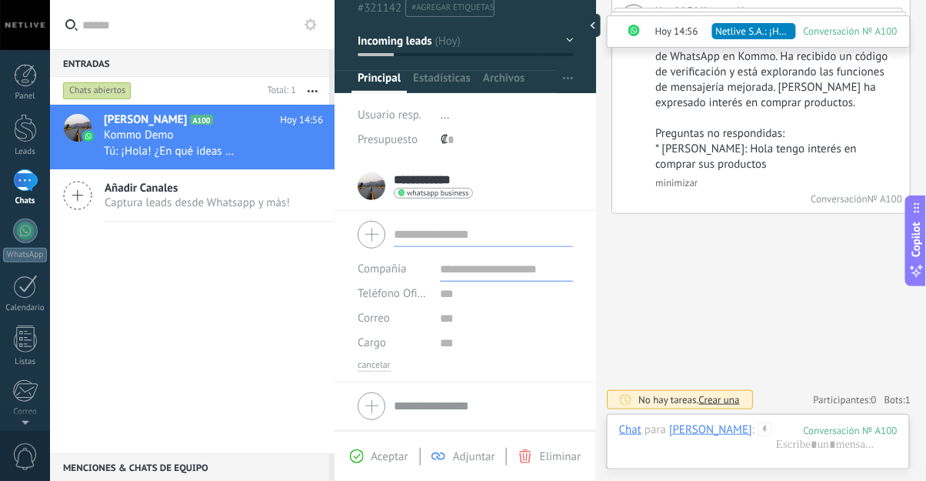
click at [886, 434] on div "100" at bounding box center [850, 430] width 94 height 13
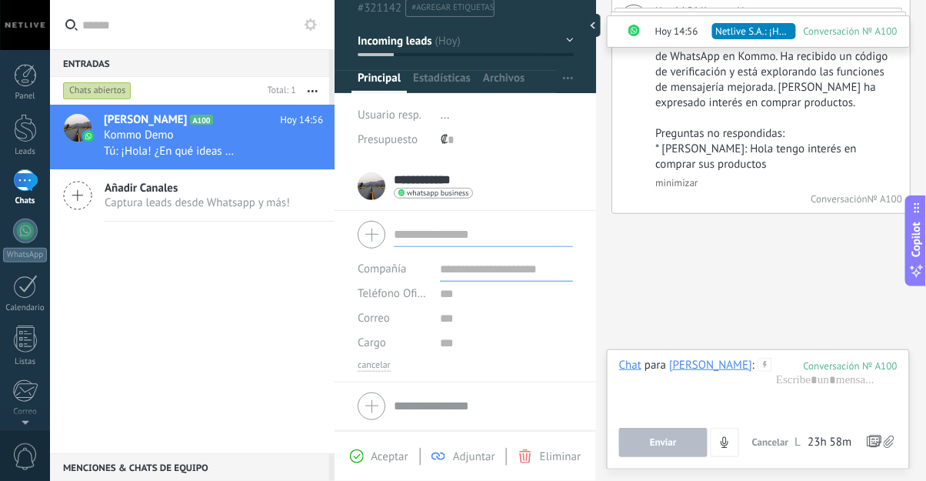
click at [887, 443] on icon at bounding box center [888, 441] width 11 height 13
click at [0, 0] on input "file" at bounding box center [0, 0] width 0 height 0
click at [866, 444] on icon at bounding box center [873, 441] width 14 height 11
click at [0, 0] on div "– seleccionar acción" at bounding box center [0, 0] width 0 height 0
click at [0, 0] on span "– seleccionar acción" at bounding box center [0, 0] width 0 height 0
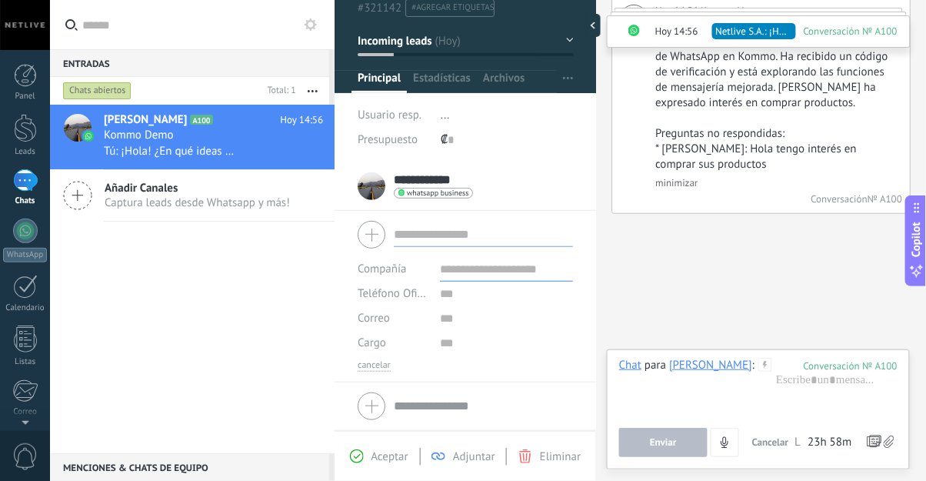
click at [0, 0] on span "– seleccionar acción" at bounding box center [0, 0] width 0 height 0
click at [0, 0] on icon at bounding box center [0, 0] width 0 height 0
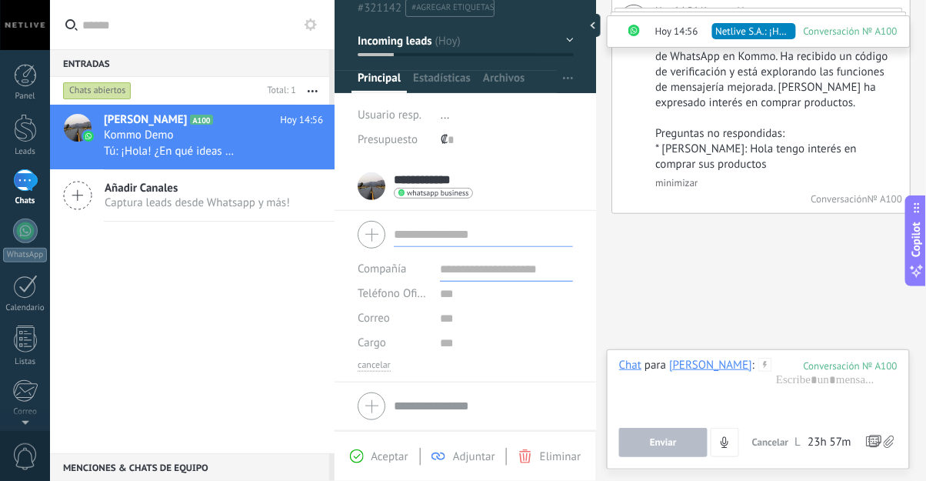
click at [0, 0] on div "– seleccionar acción" at bounding box center [0, 0] width 0 height 0
click at [0, 0] on span "– ejecutar bots y plantillas" at bounding box center [0, 0] width 0 height 0
click at [0, 0] on div "Atajos – ejecutar bots y plantillas – seleccionar acción – mencionar a un coleg…" at bounding box center [0, 0] width 0 height 0
click at [737, 387] on div at bounding box center [758, 387] width 278 height 58
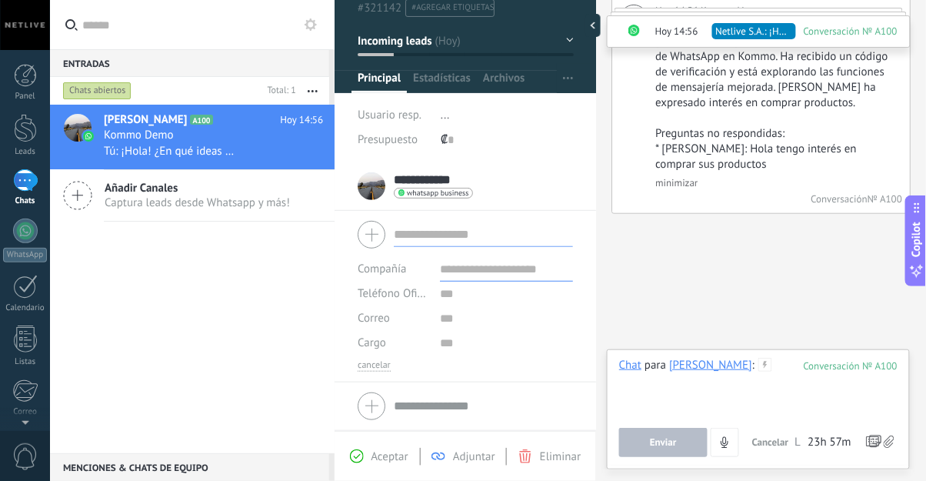
click at [705, 408] on div at bounding box center [758, 387] width 278 height 58
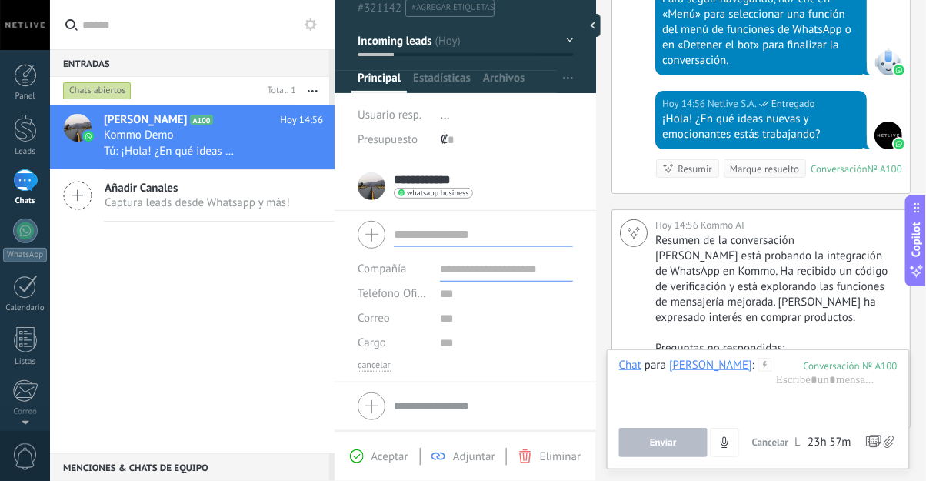
scroll to position [1277, 0]
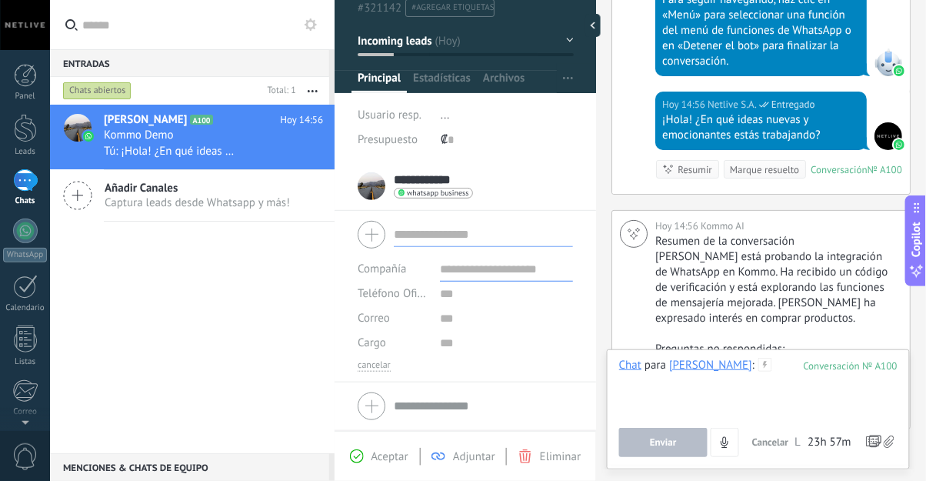
click at [791, 362] on div at bounding box center [758, 387] width 278 height 58
click at [642, 308] on div "Nota" at bounding box center [634, 312] width 55 height 26
click at [737, 441] on span "Cancelar" at bounding box center [737, 441] width 37 height 13
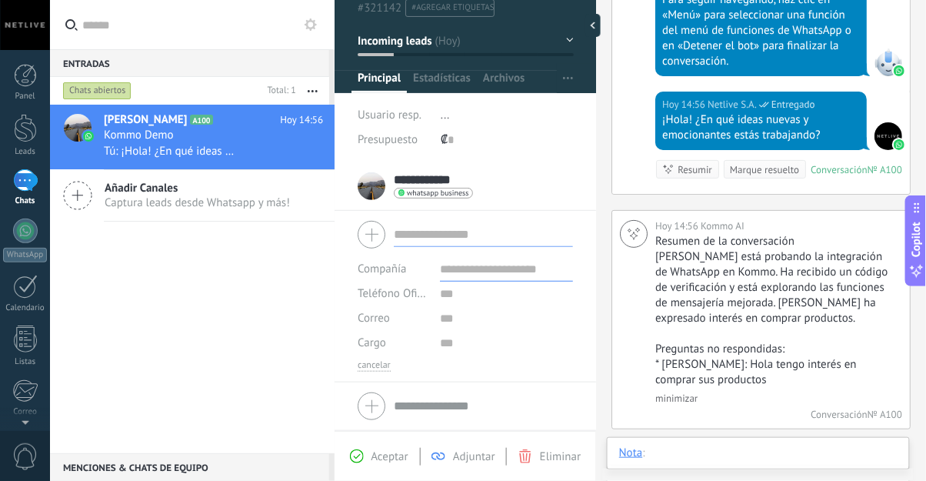
click at [697, 454] on div at bounding box center [758, 468] width 278 height 46
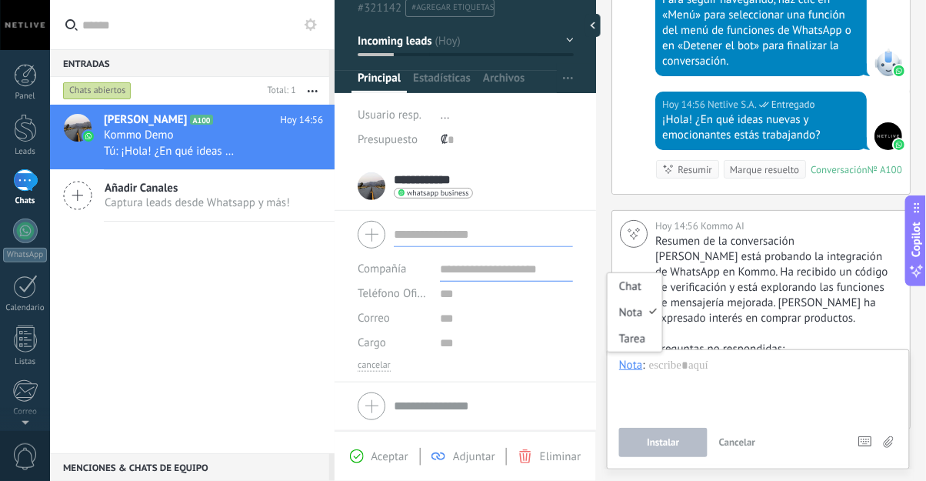
click at [636, 335] on div "Tarea" at bounding box center [634, 338] width 55 height 26
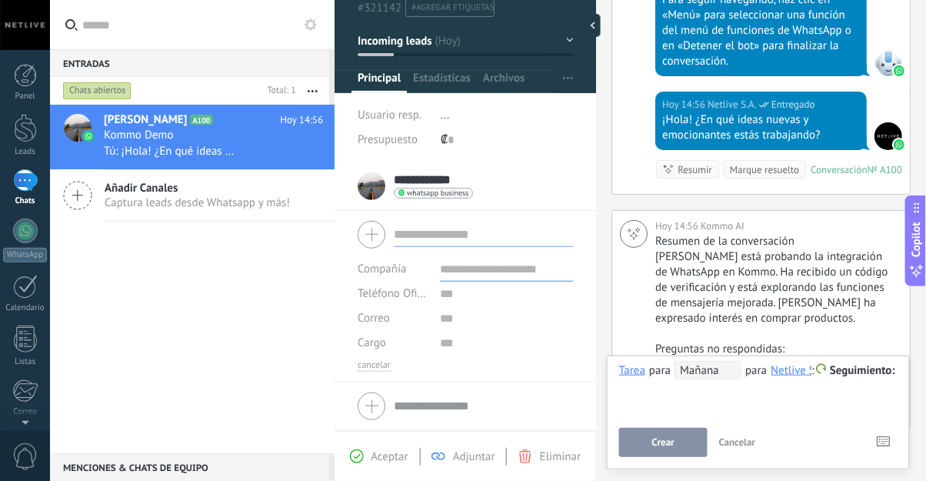
scroll to position [0, 4]
click at [628, 295] on div "Chat" at bounding box center [634, 292] width 55 height 26
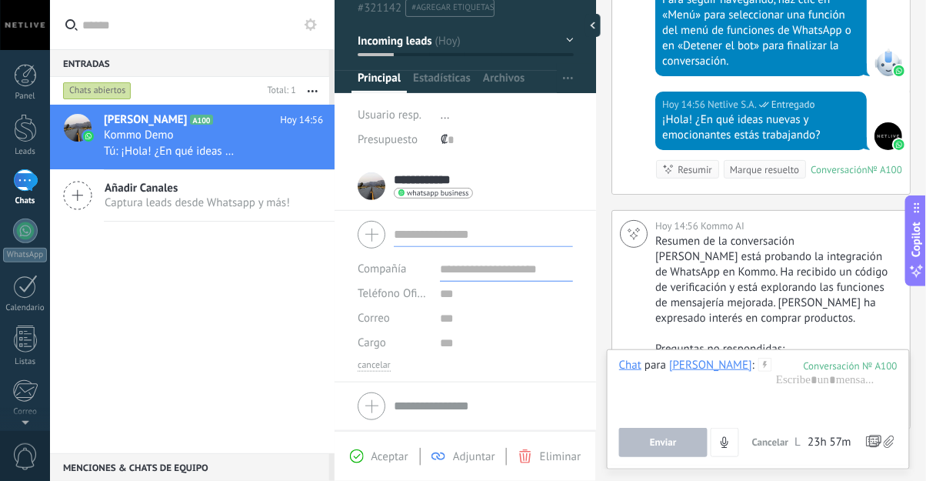
click at [893, 437] on icon at bounding box center [888, 441] width 11 height 13
click at [0, 0] on input "file" at bounding box center [0, 0] width 0 height 0
click at [866, 444] on icon at bounding box center [873, 441] width 14 height 11
click at [885, 444] on icon at bounding box center [888, 441] width 11 height 13
click at [0, 0] on input "file" at bounding box center [0, 0] width 0 height 0
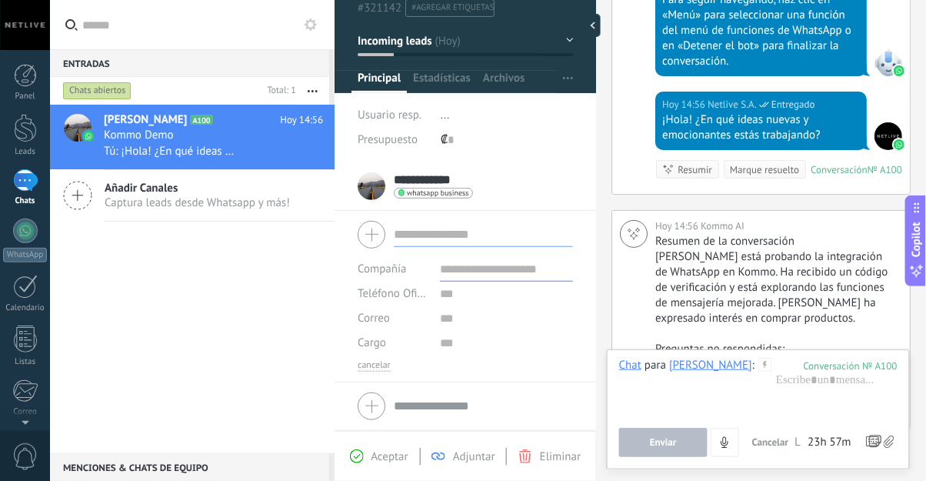
click at [893, 439] on icon at bounding box center [888, 441] width 11 height 13
click at [0, 0] on input "file" at bounding box center [0, 0] width 0 height 0
click at [730, 443] on icon "4" at bounding box center [724, 442] width 13 height 13
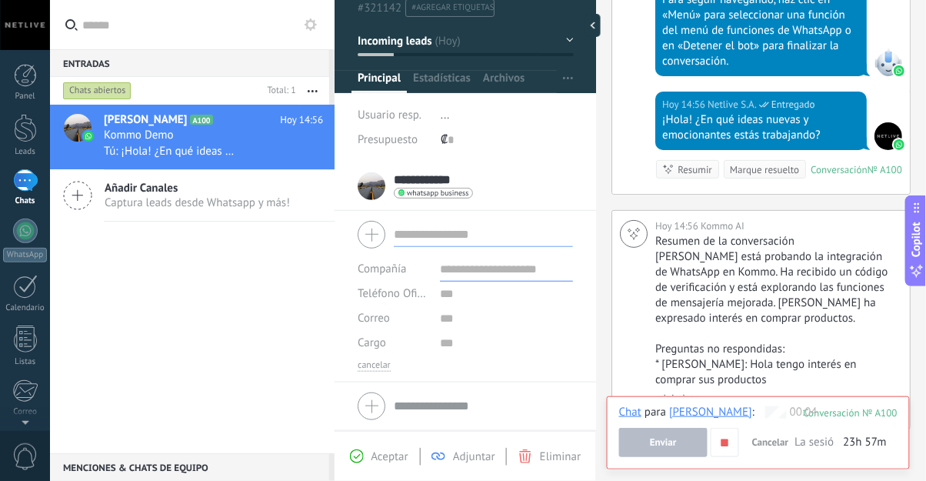
click at [681, 442] on button "Enviar" at bounding box center [663, 441] width 88 height 29
click at [664, 439] on span "Enviar" at bounding box center [663, 442] width 27 height 11
click at [730, 444] on icon "button" at bounding box center [724, 442] width 13 height 13
click at [670, 444] on span "Enviar" at bounding box center [663, 442] width 27 height 11
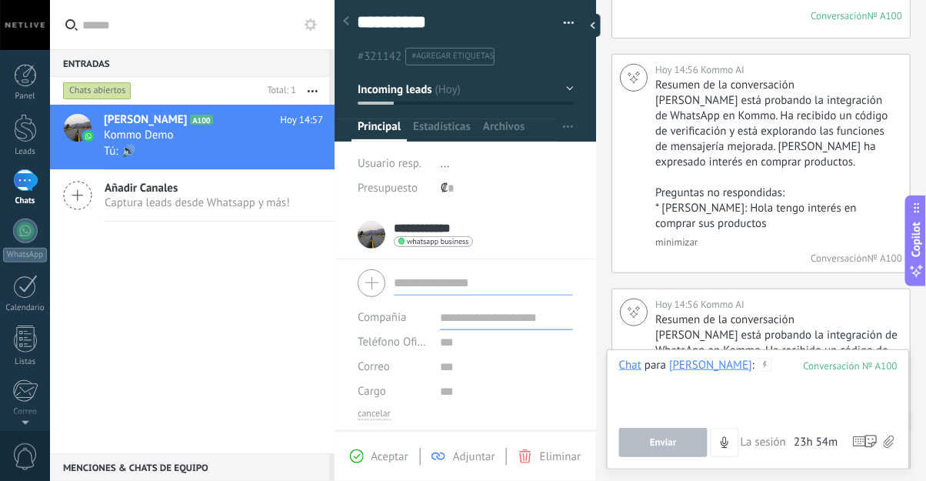
scroll to position [0, 0]
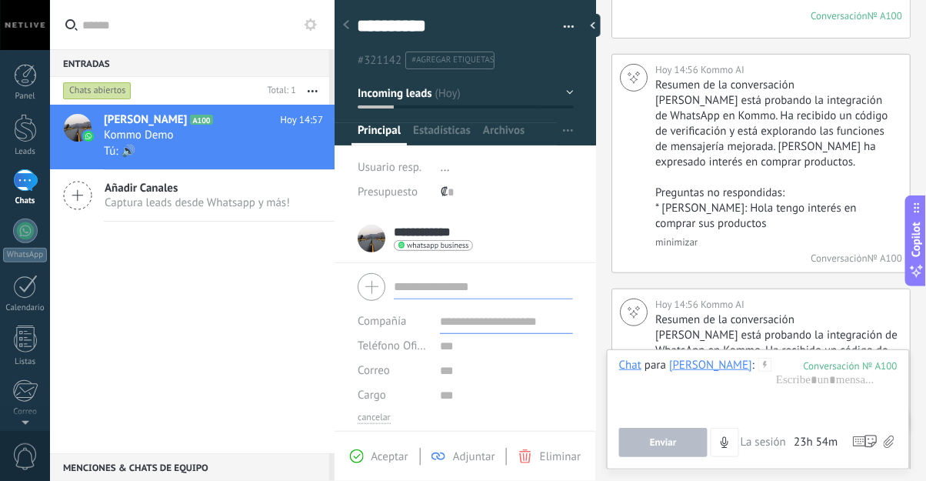
click at [345, 25] on icon at bounding box center [346, 24] width 6 height 9
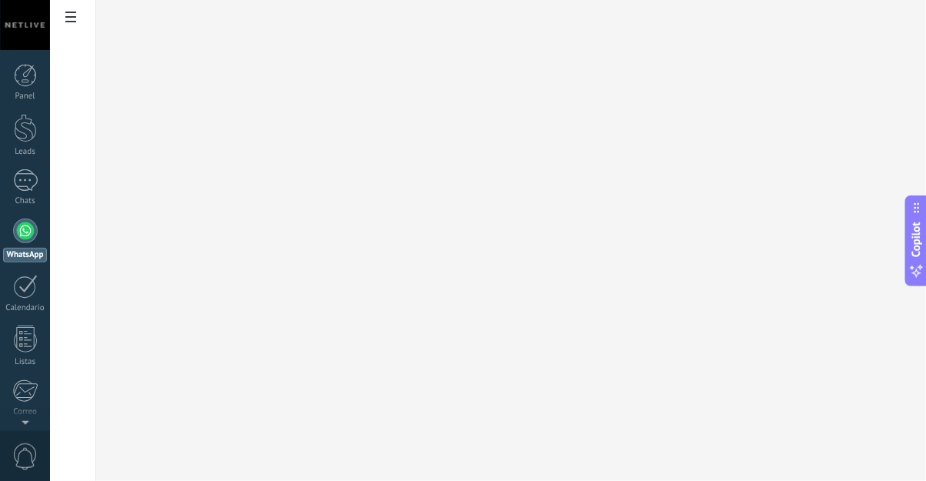
type textarea "**********"
click at [65, 15] on icon at bounding box center [70, 17] width 11 height 11
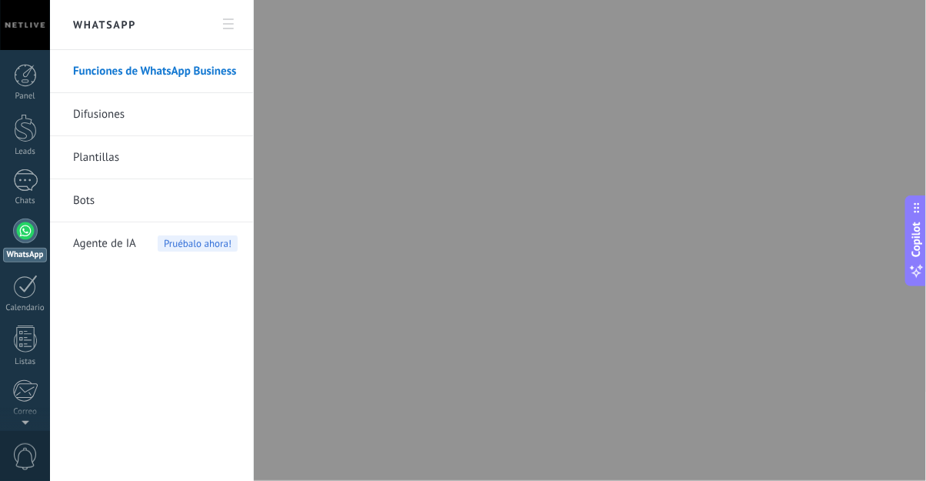
click at [121, 240] on span "Agente de IA" at bounding box center [104, 243] width 63 height 43
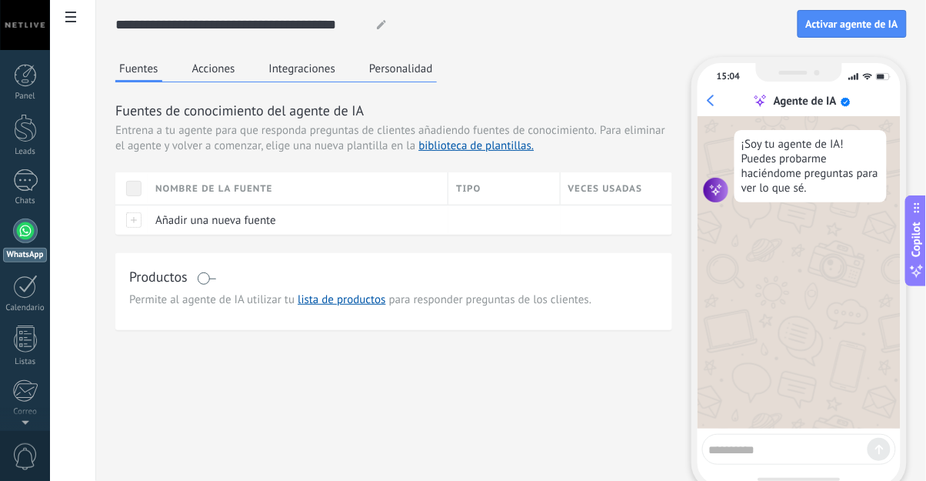
click at [793, 453] on textarea at bounding box center [788, 446] width 158 height 19
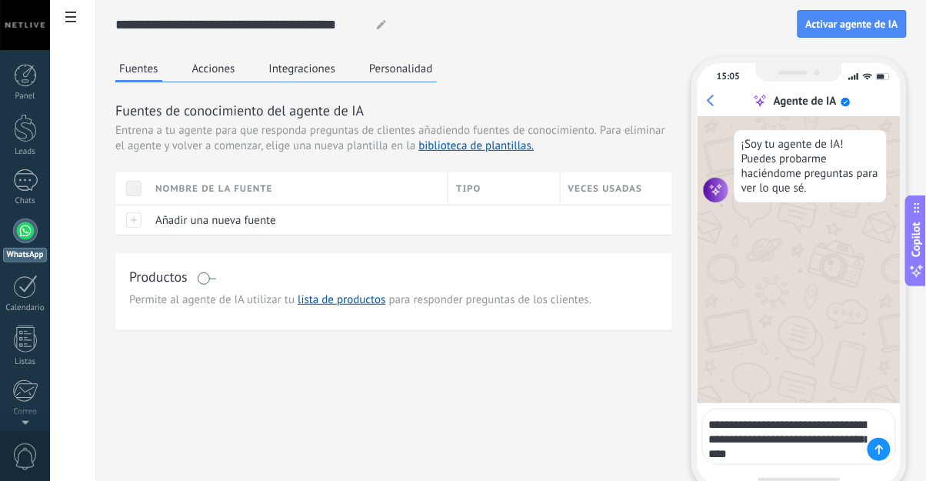
type textarea "**********"
click at [888, 452] on div at bounding box center [878, 448] width 23 height 23
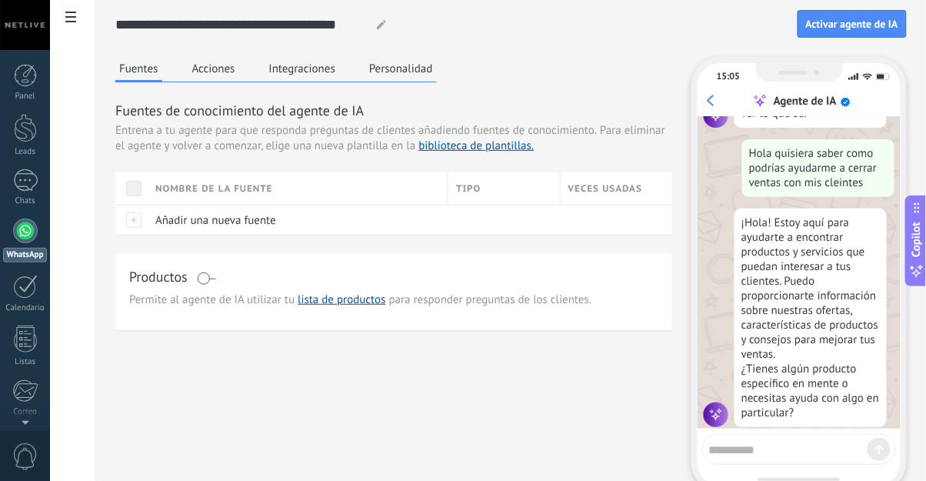
scroll to position [97, 0]
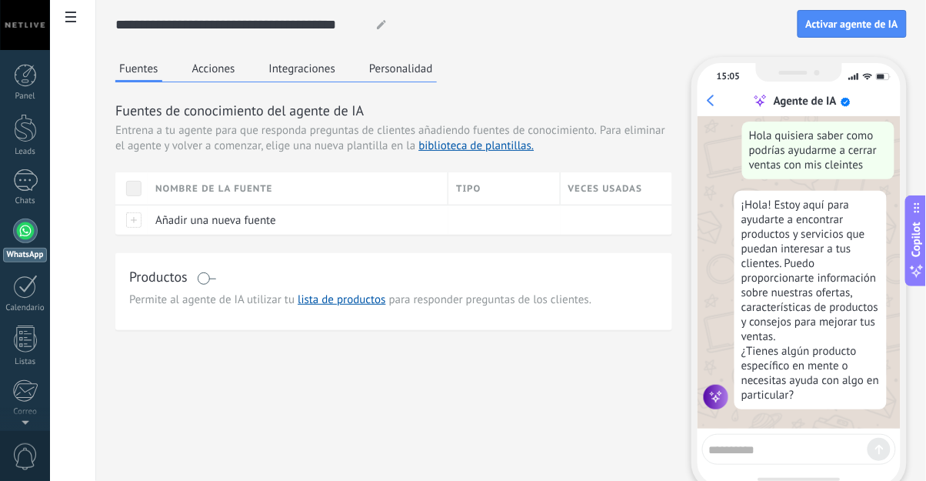
click at [212, 278] on span at bounding box center [206, 278] width 19 height 12
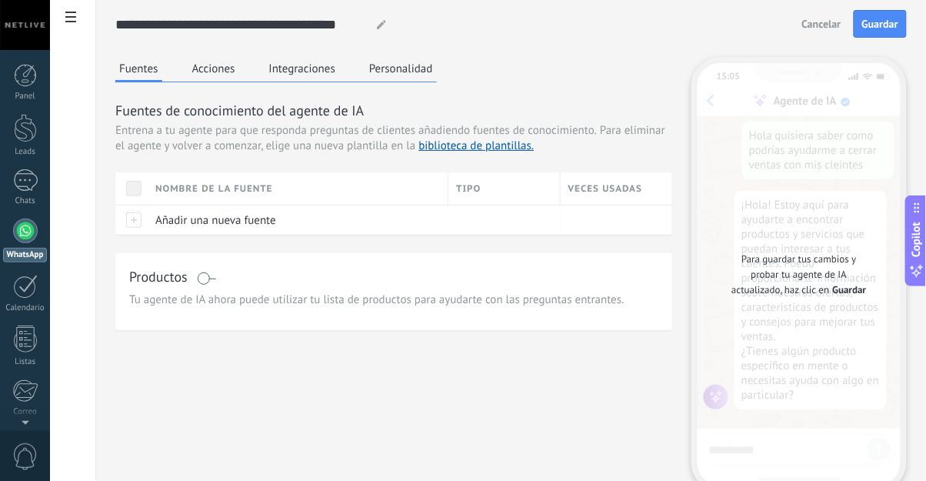
click at [629, 480] on div "Fuentes Acciones Integraciones Personalidad Fuentes de conocimiento del agente …" at bounding box center [510, 294] width 791 height 474
click at [858, 296] on span "Guardar" at bounding box center [850, 289] width 34 height 15
click at [607, 436] on div "Fuentes Acciones Integraciones Personalidad Fuentes de conocimiento del agente …" at bounding box center [510, 294] width 791 height 474
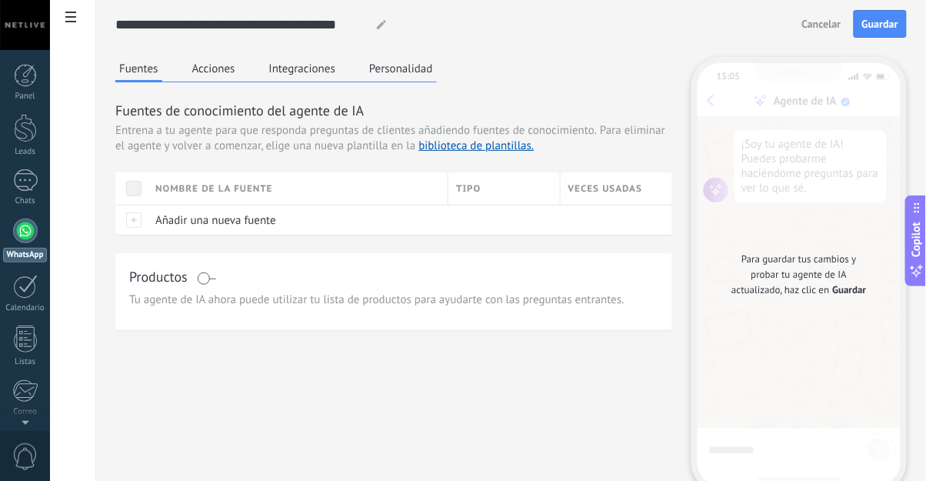
click at [151, 68] on button "Fuentes" at bounding box center [138, 69] width 47 height 25
click at [204, 72] on button "Acciones" at bounding box center [213, 68] width 51 height 23
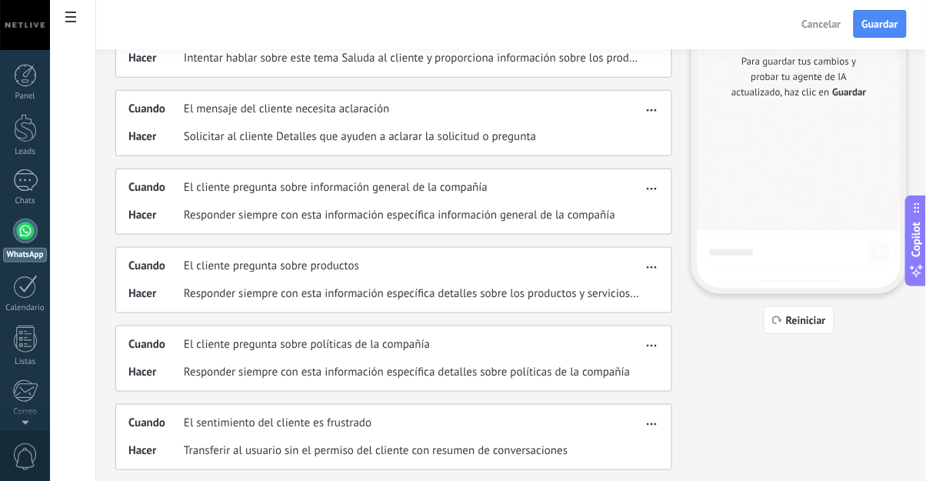
scroll to position [205, 0]
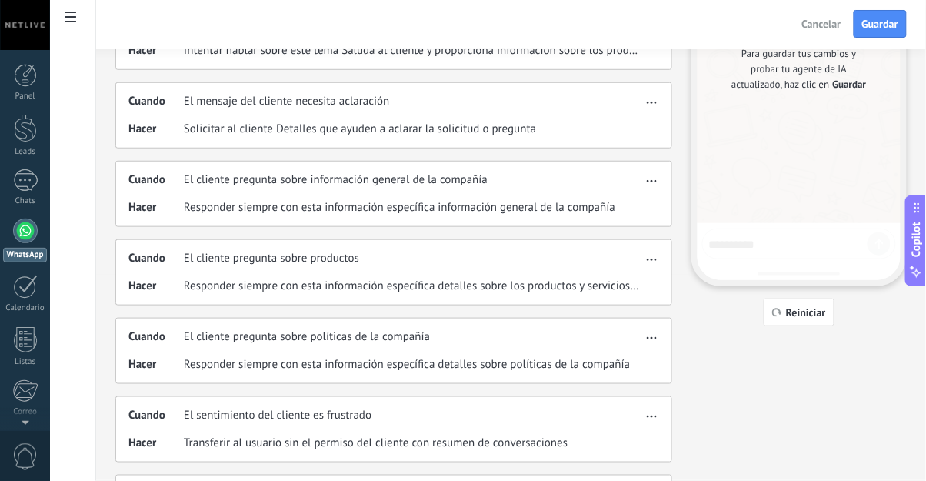
click at [421, 220] on div "Cuando El cliente pregunta sobre información general de la compañía Hacer Respo…" at bounding box center [393, 194] width 557 height 66
click at [416, 211] on span "Responder siempre con esta información específica información general de la com…" at bounding box center [399, 207] width 431 height 15
click at [440, 189] on div "Cuando El cliente pregunta sobre información general de la compañía Hacer Respo…" at bounding box center [393, 194] width 557 height 66
click at [651, 180] on use "button" at bounding box center [652, 181] width 10 height 2
click at [634, 203] on span "Editar" at bounding box center [621, 202] width 29 height 15
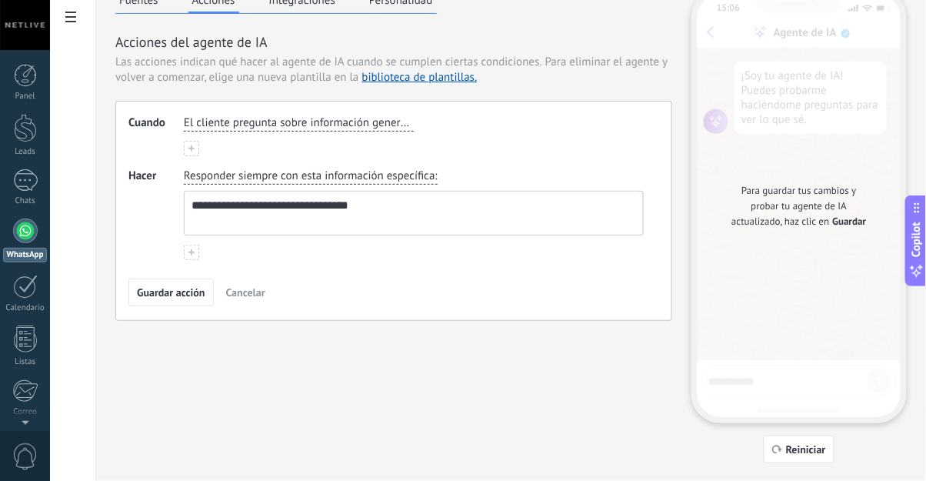
scroll to position [0, 0]
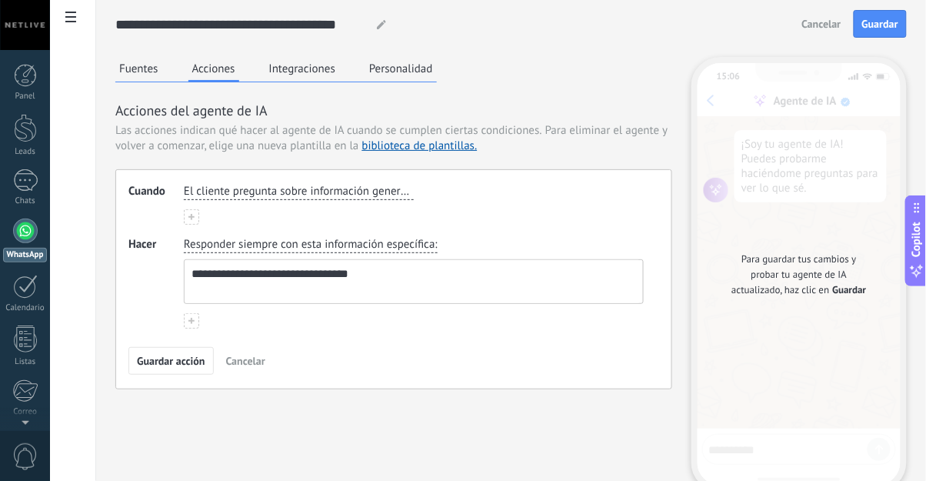
click at [354, 191] on span "El cliente pregunta sobre información general de la compañía" at bounding box center [299, 191] width 230 height 15
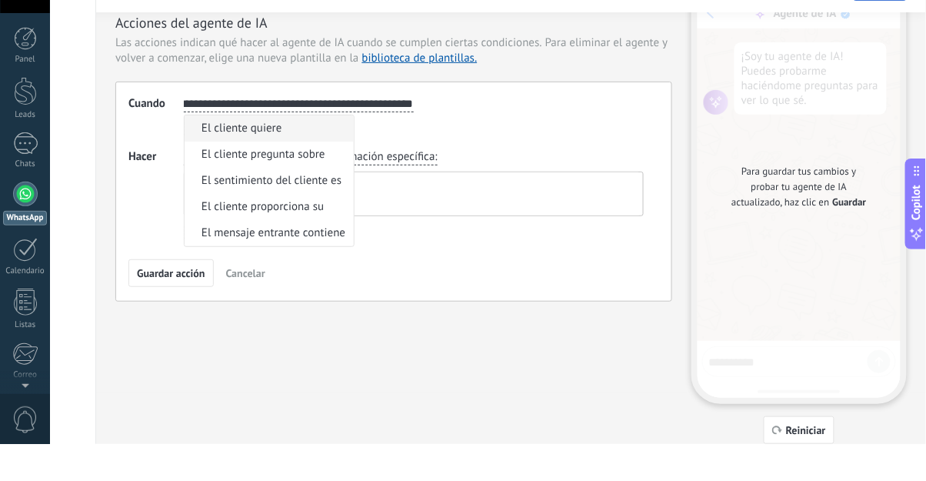
scroll to position [55, 0]
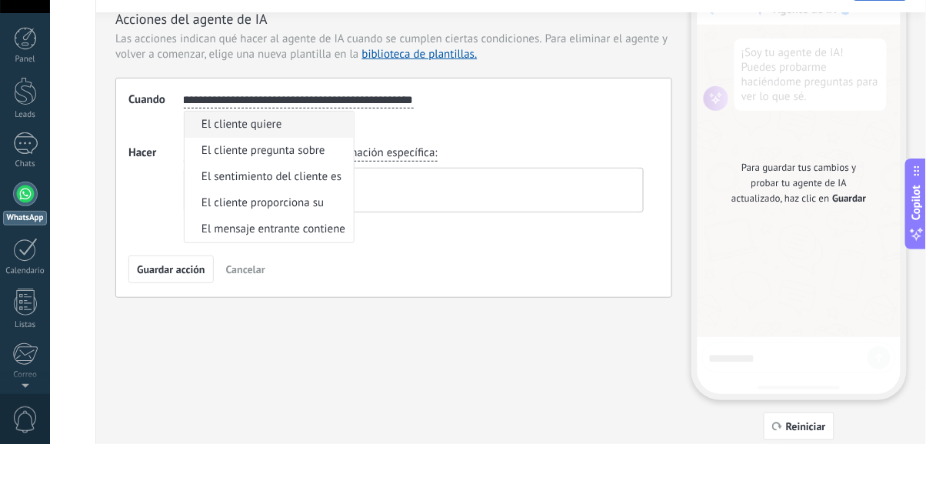
click at [439, 402] on div "**********" at bounding box center [510, 239] width 791 height 474
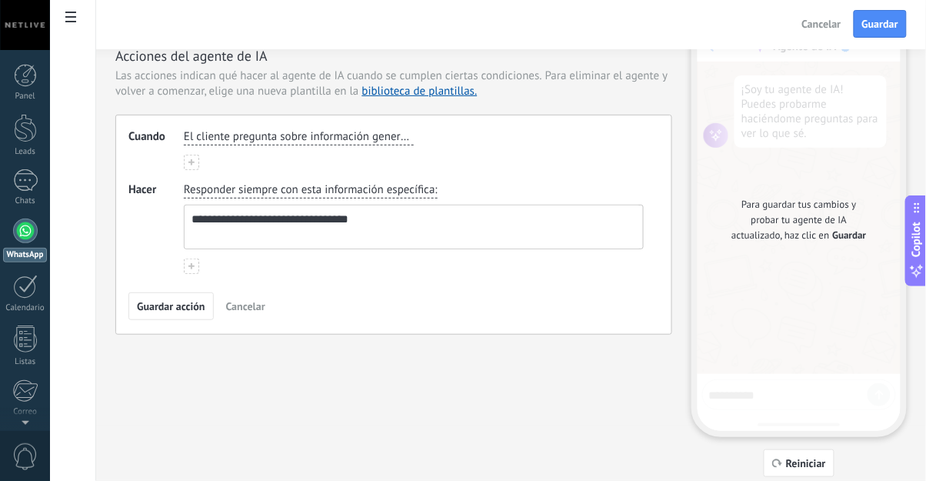
scroll to position [0, 0]
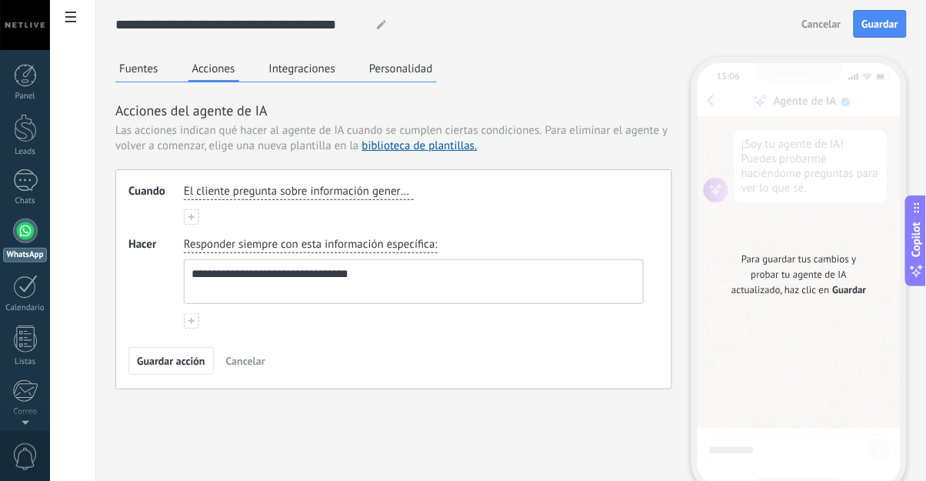
click at [234, 355] on span "Cancelar" at bounding box center [245, 360] width 39 height 11
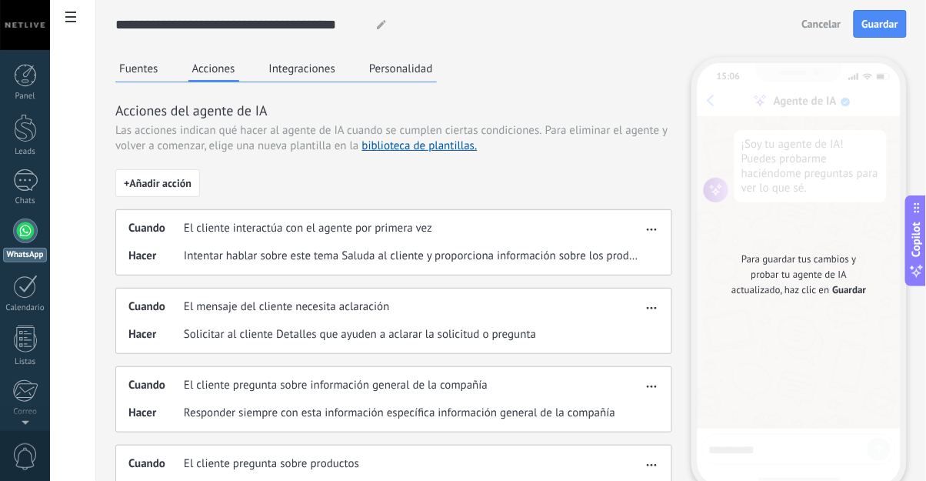
click at [301, 70] on button "Integraciones" at bounding box center [302, 68] width 75 height 23
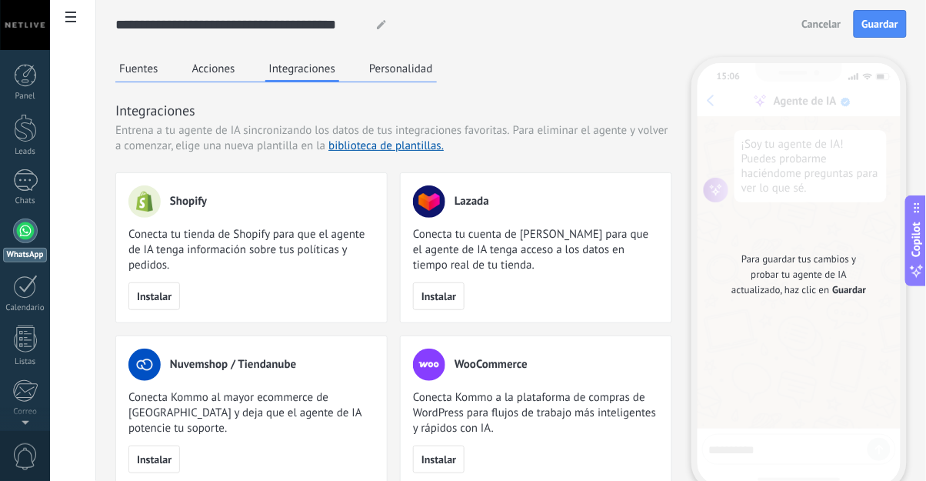
click at [398, 65] on button "Personalidad" at bounding box center [401, 68] width 72 height 23
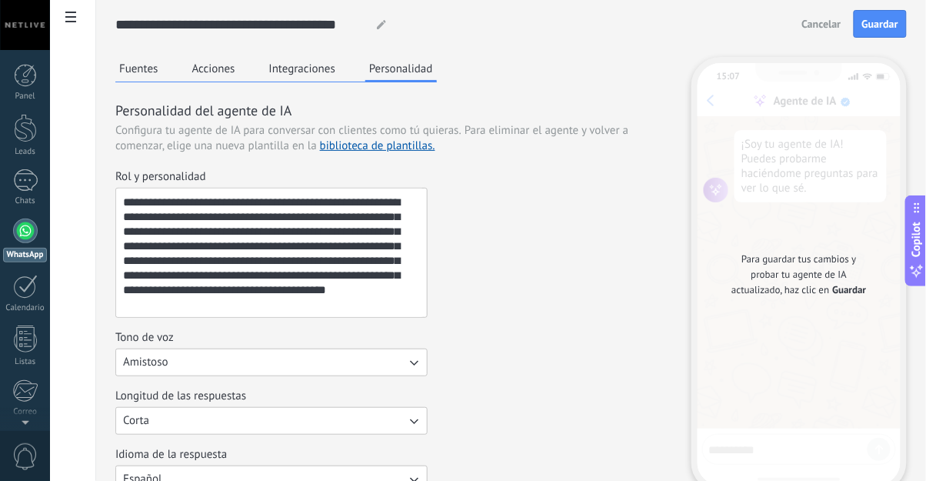
click at [626, 311] on div "**********" at bounding box center [393, 243] width 557 height 148
click at [14, 80] on div at bounding box center [25, 75] width 23 height 23
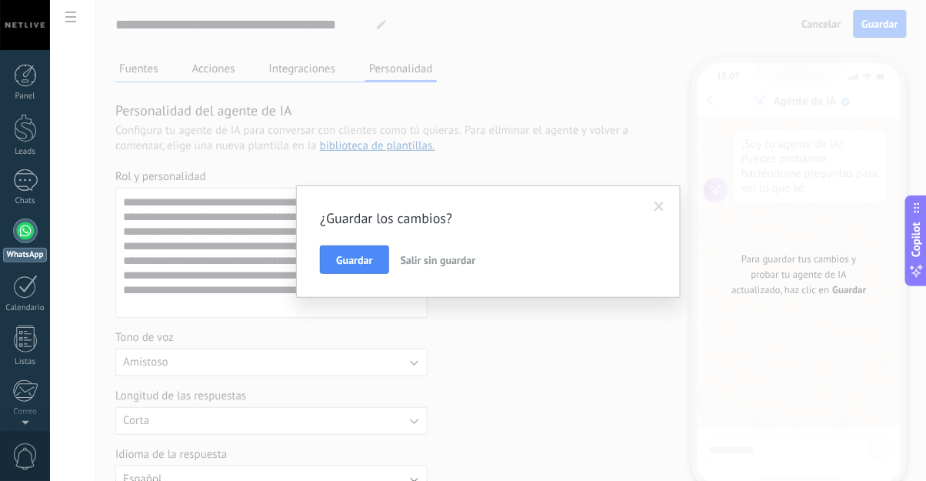
click at [453, 253] on span "Salir sin guardar" at bounding box center [438, 260] width 75 height 14
